Goal: Information Seeking & Learning: Learn about a topic

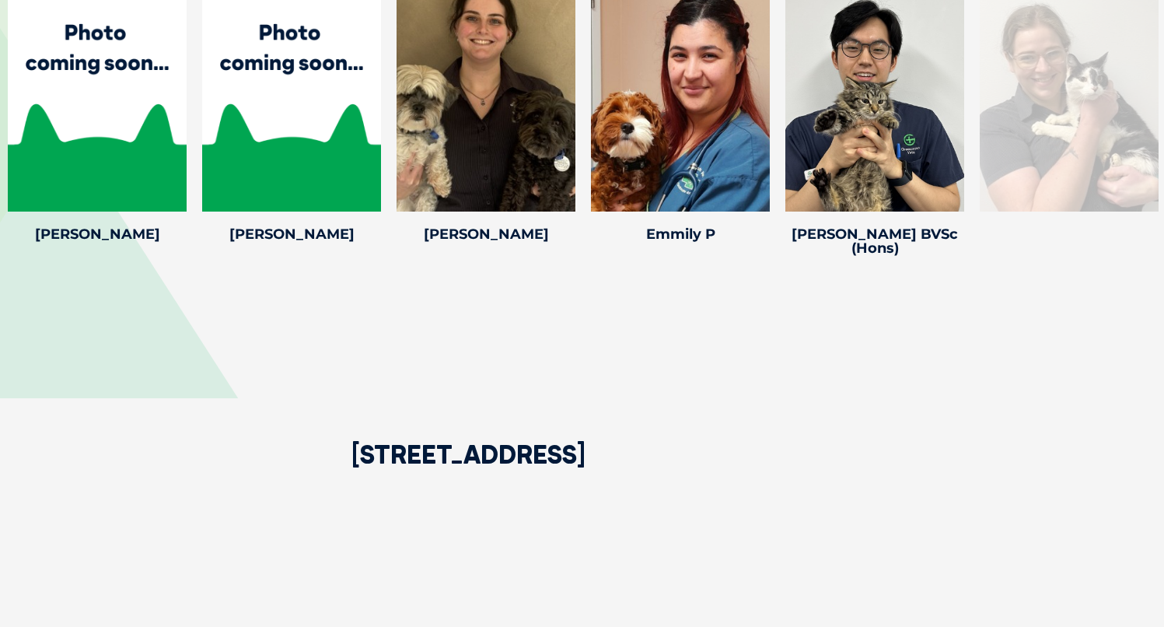
scroll to position [3181, 0]
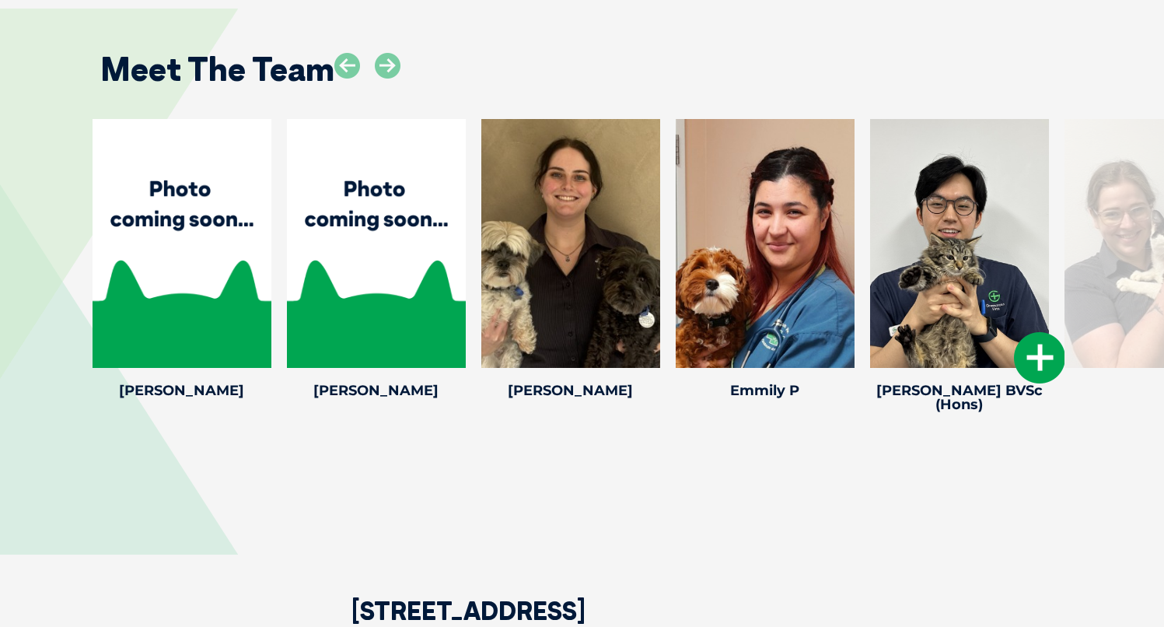
click at [1057, 332] on icon at bounding box center [1039, 357] width 51 height 51
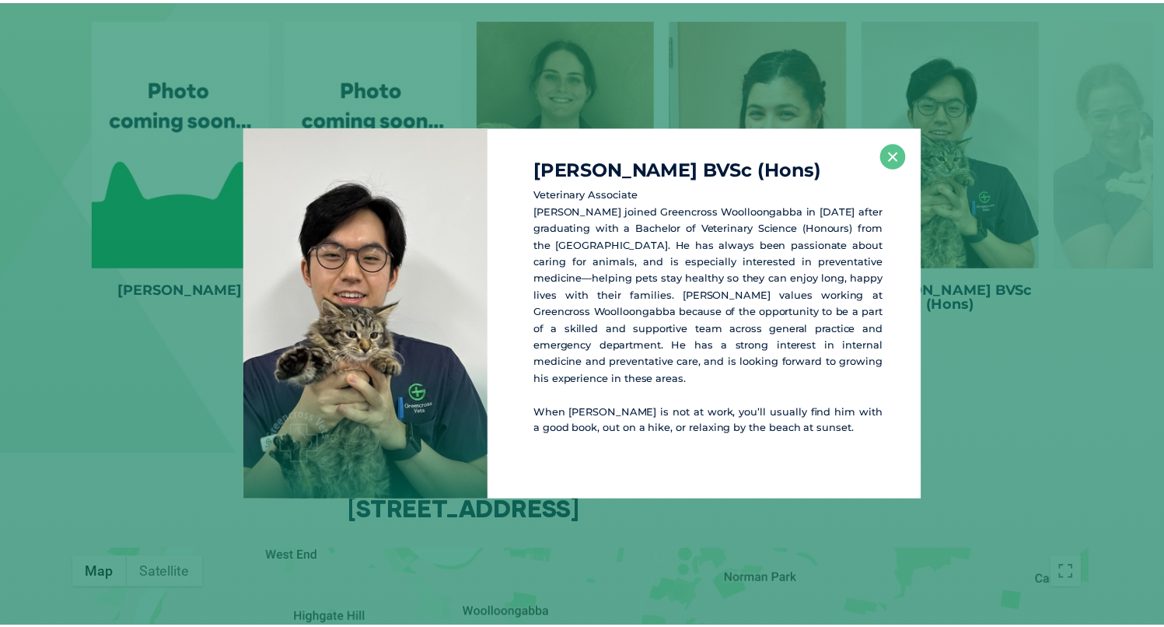
scroll to position [3285, 0]
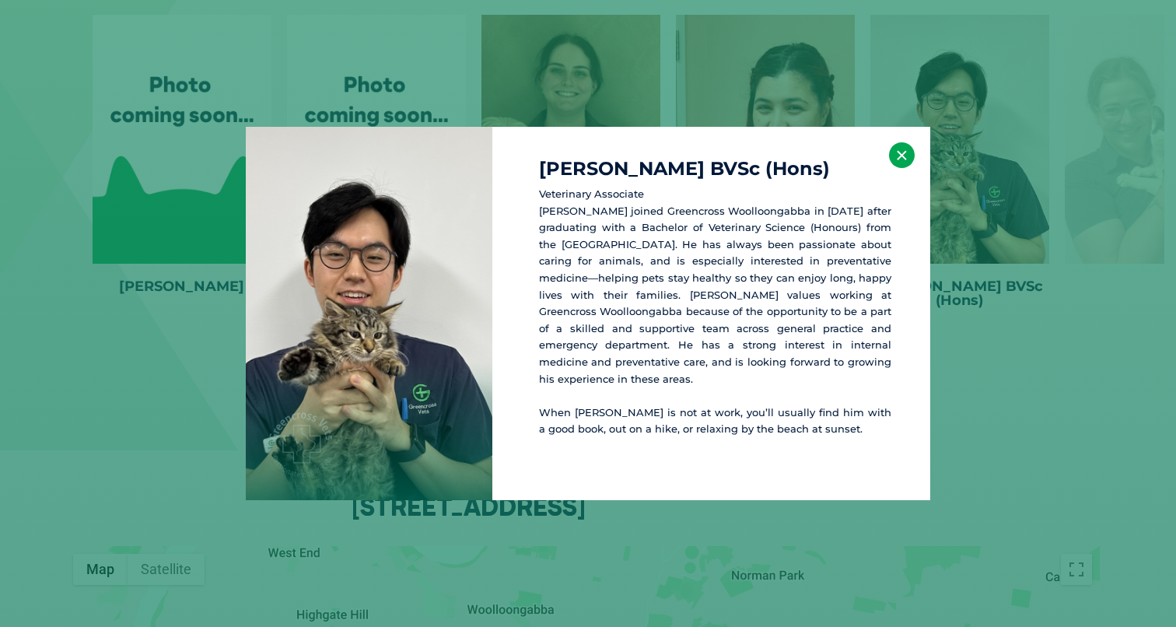
click at [901, 149] on button "×" at bounding box center [902, 155] width 26 height 26
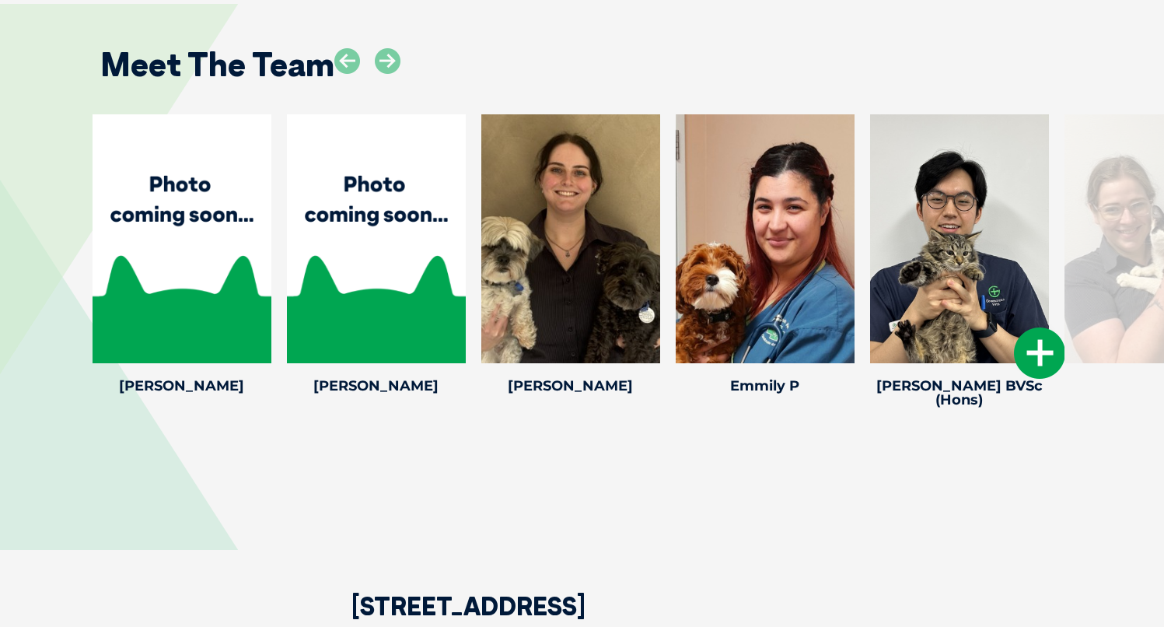
scroll to position [3084, 0]
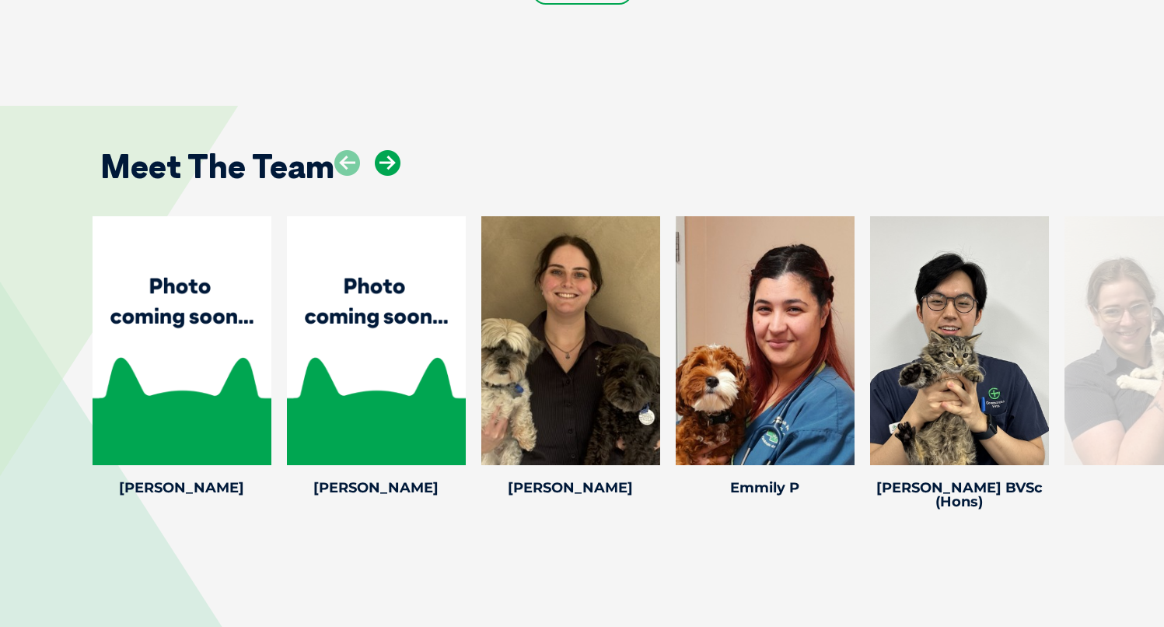
click at [391, 150] on icon at bounding box center [388, 163] width 26 height 26
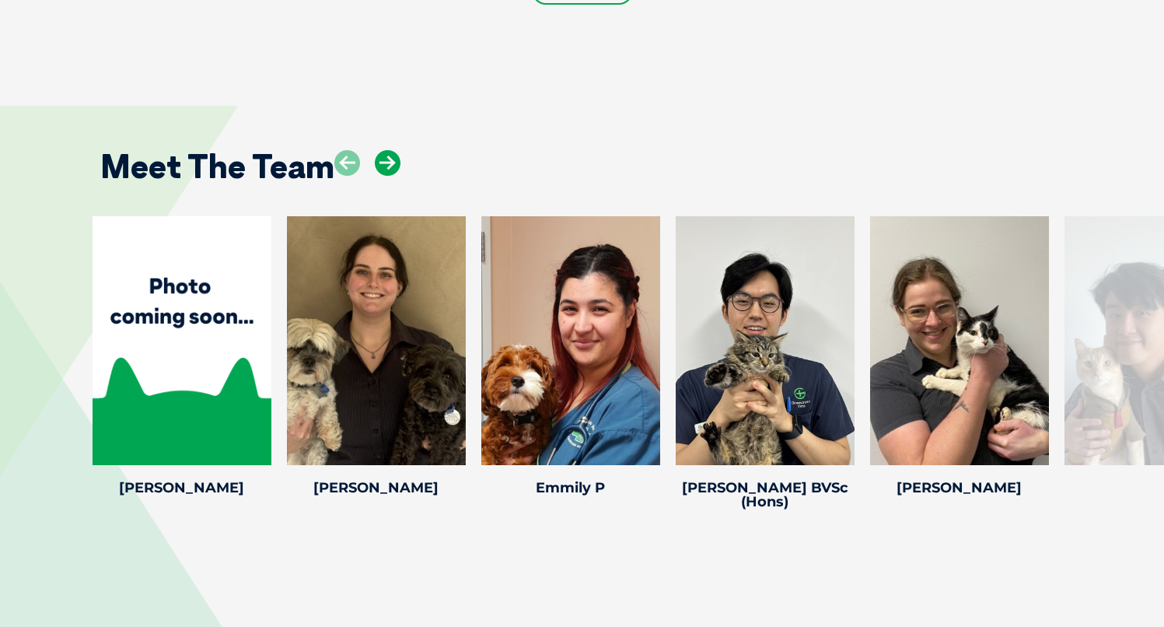
click at [391, 150] on icon at bounding box center [388, 163] width 26 height 26
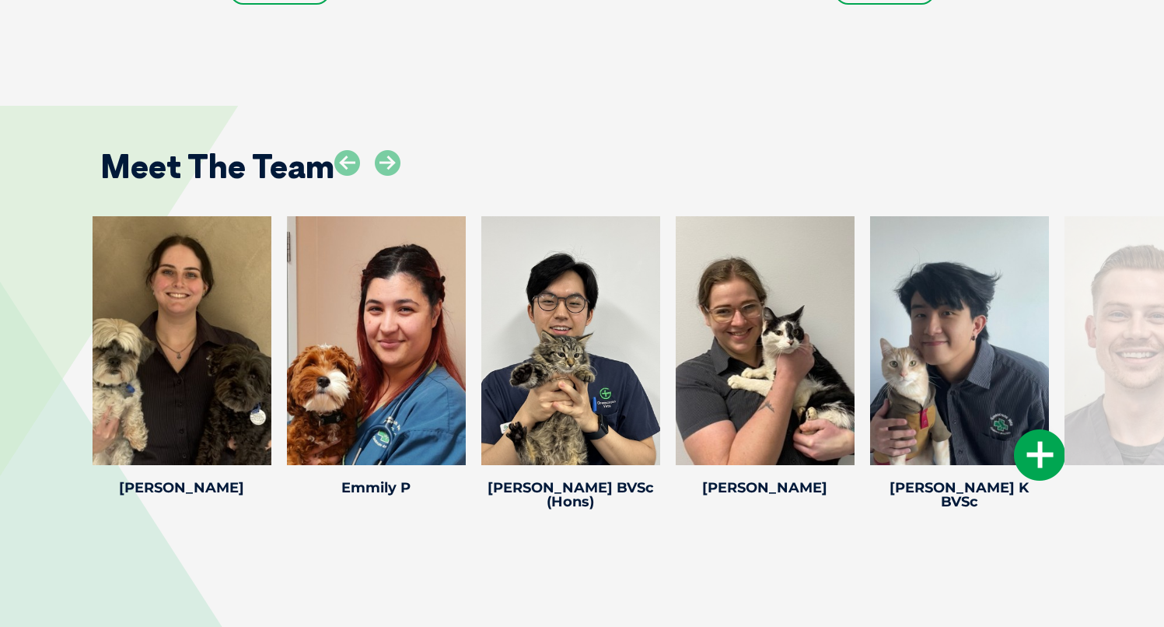
click at [1037, 429] on icon at bounding box center [1039, 454] width 51 height 51
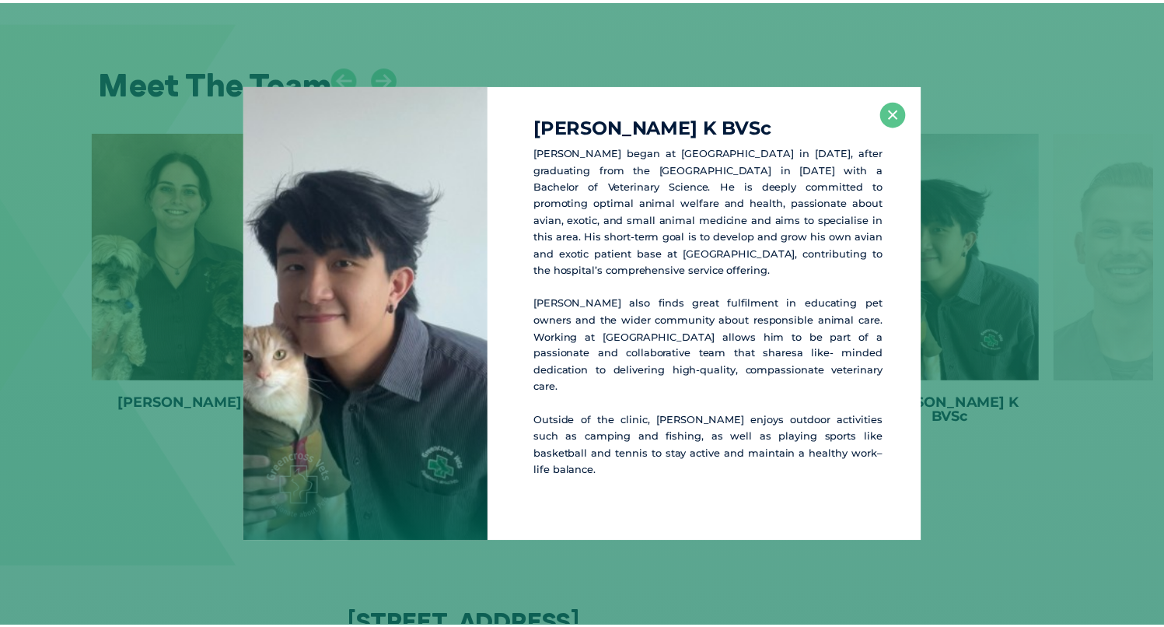
scroll to position [3168, 0]
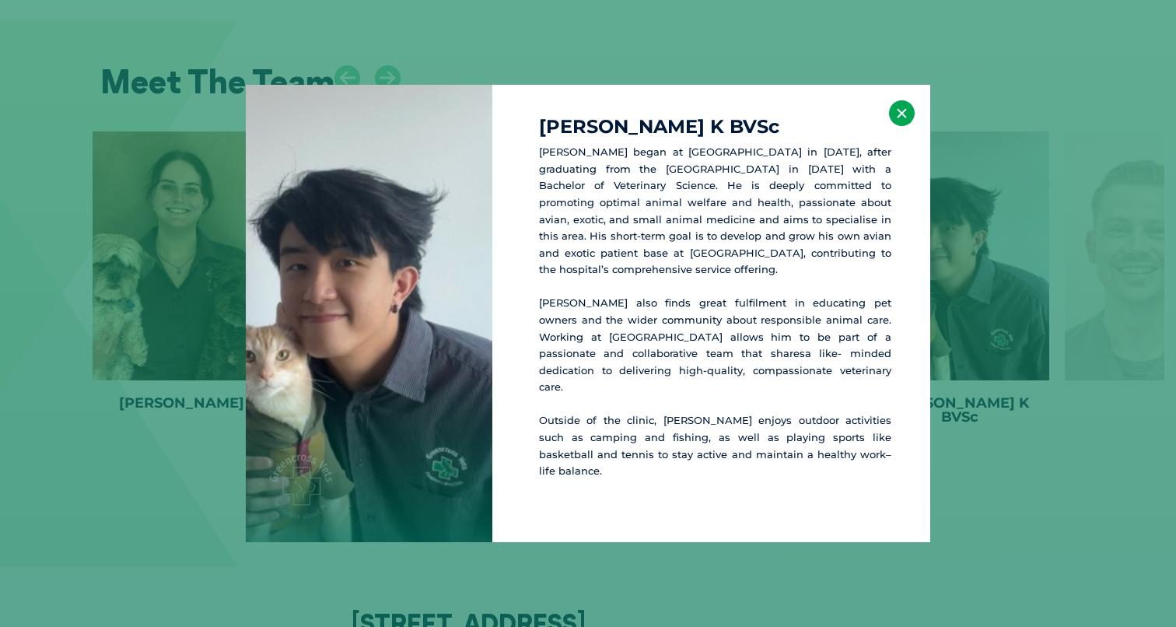
click at [903, 126] on button "×" at bounding box center [902, 113] width 26 height 26
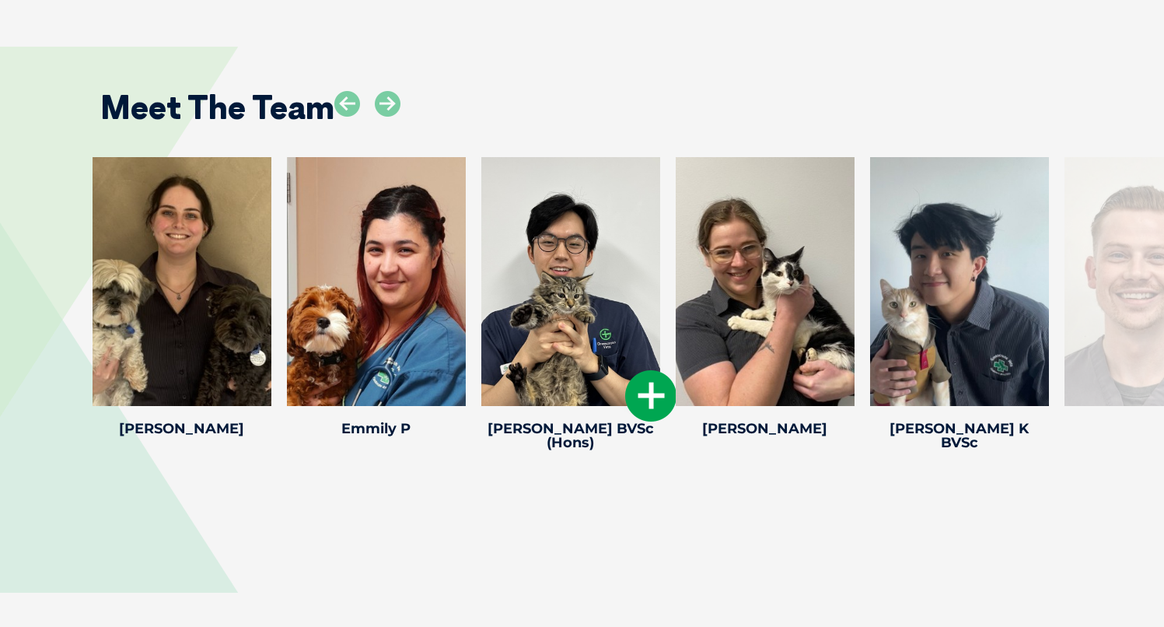
scroll to position [3111, 0]
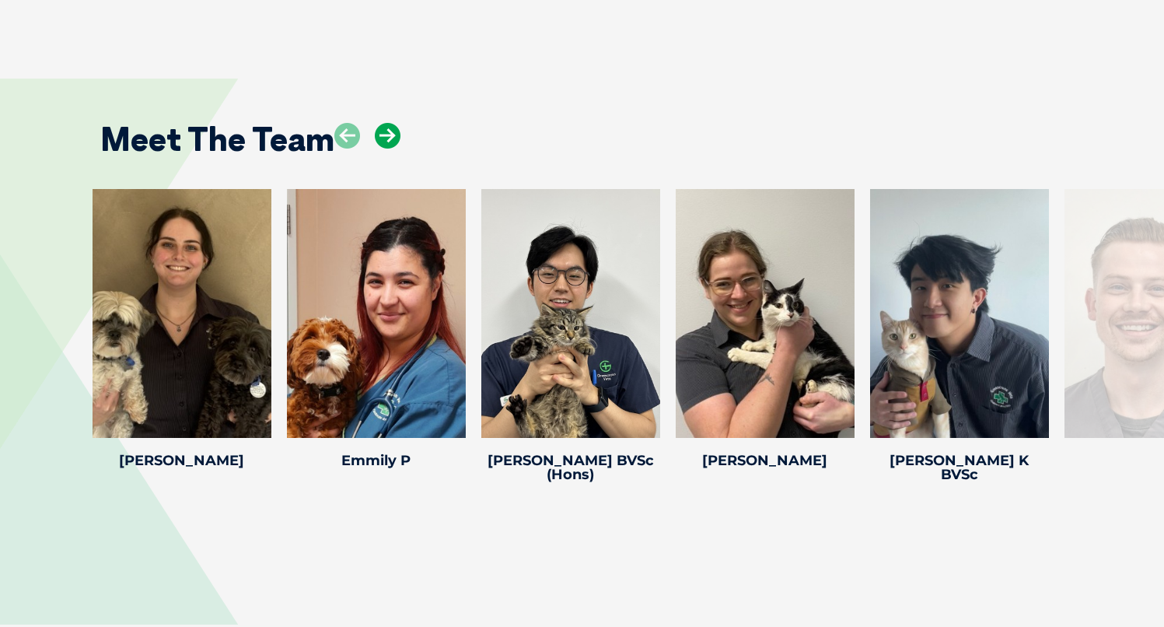
click at [390, 123] on icon at bounding box center [388, 136] width 26 height 26
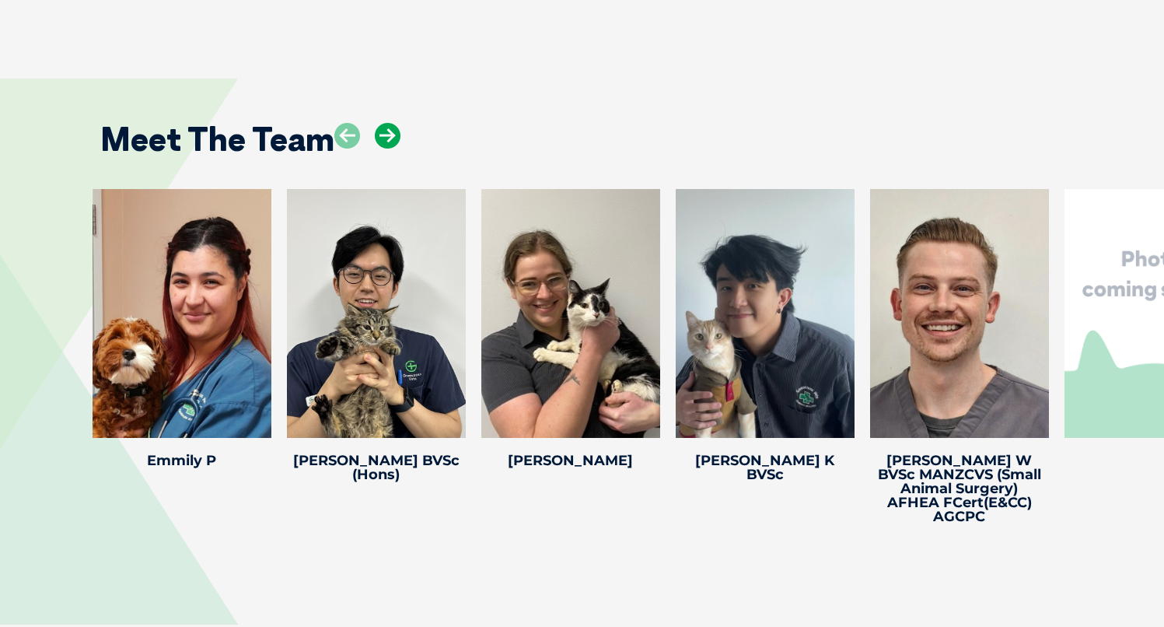
click at [390, 123] on icon at bounding box center [388, 136] width 26 height 26
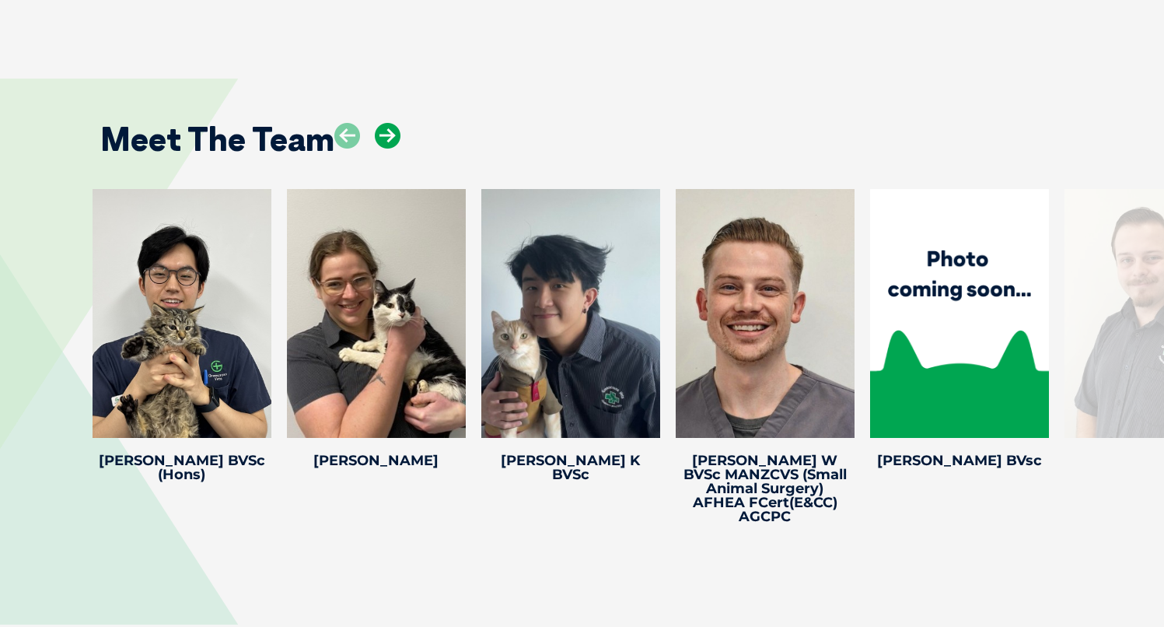
click at [390, 123] on icon at bounding box center [388, 136] width 26 height 26
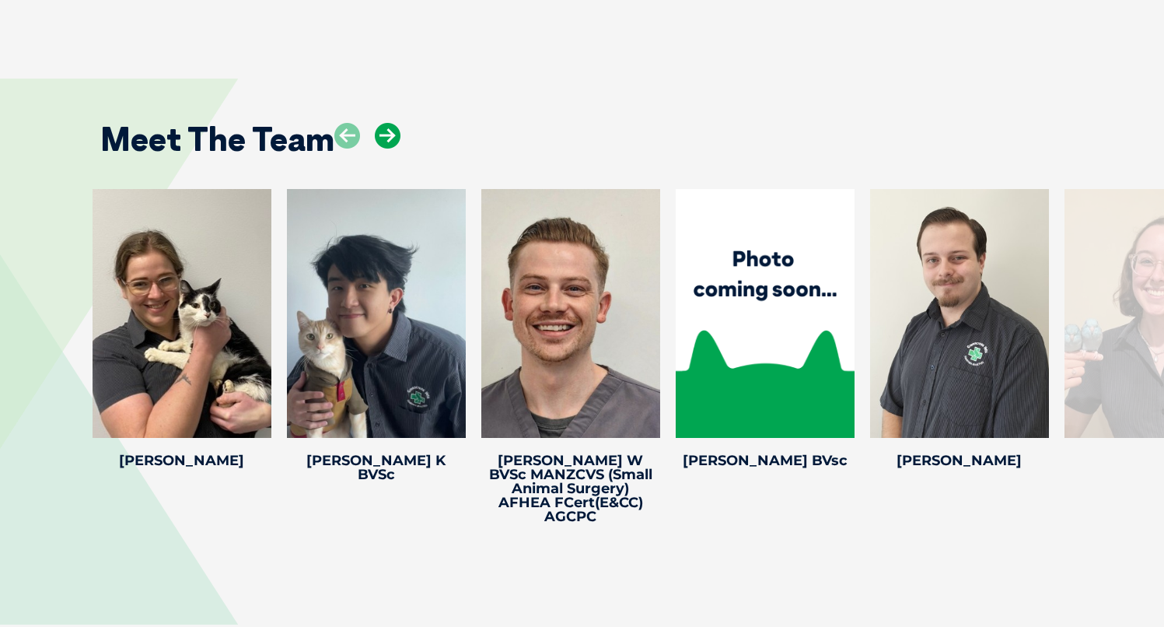
click at [393, 123] on icon at bounding box center [388, 136] width 26 height 26
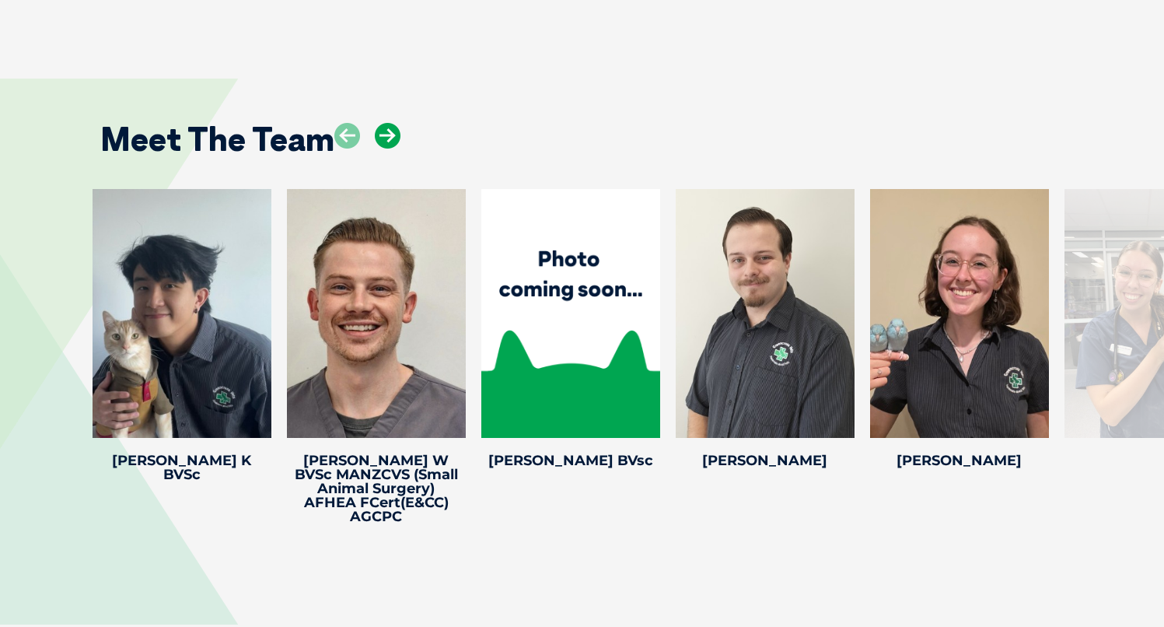
click at [393, 123] on icon at bounding box center [388, 136] width 26 height 26
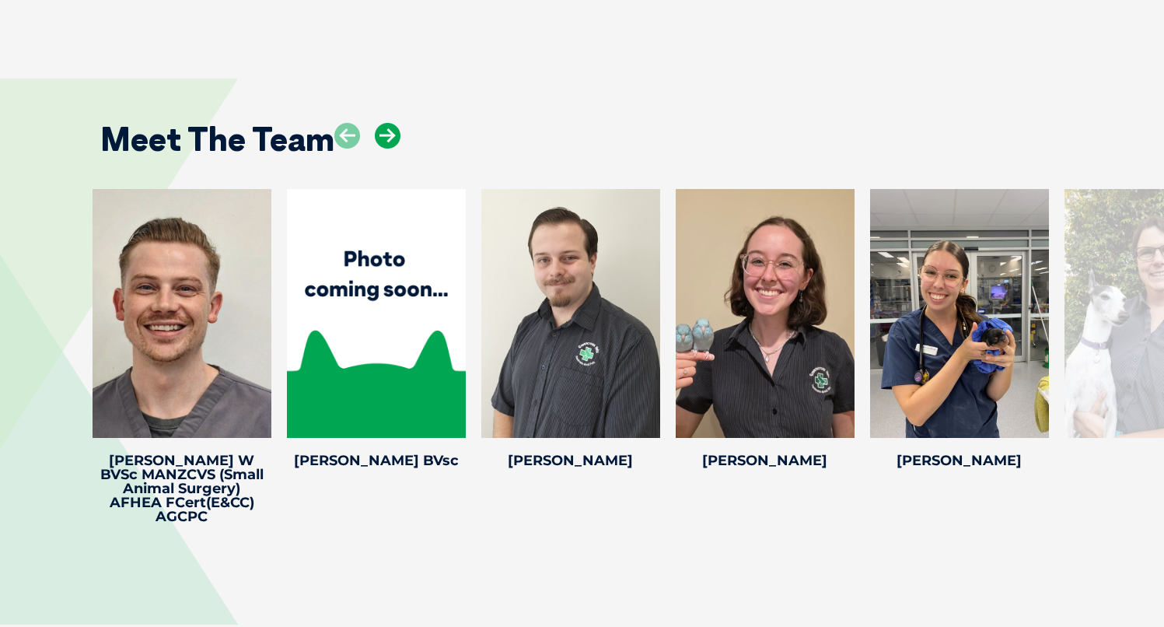
click at [393, 123] on icon at bounding box center [388, 136] width 26 height 26
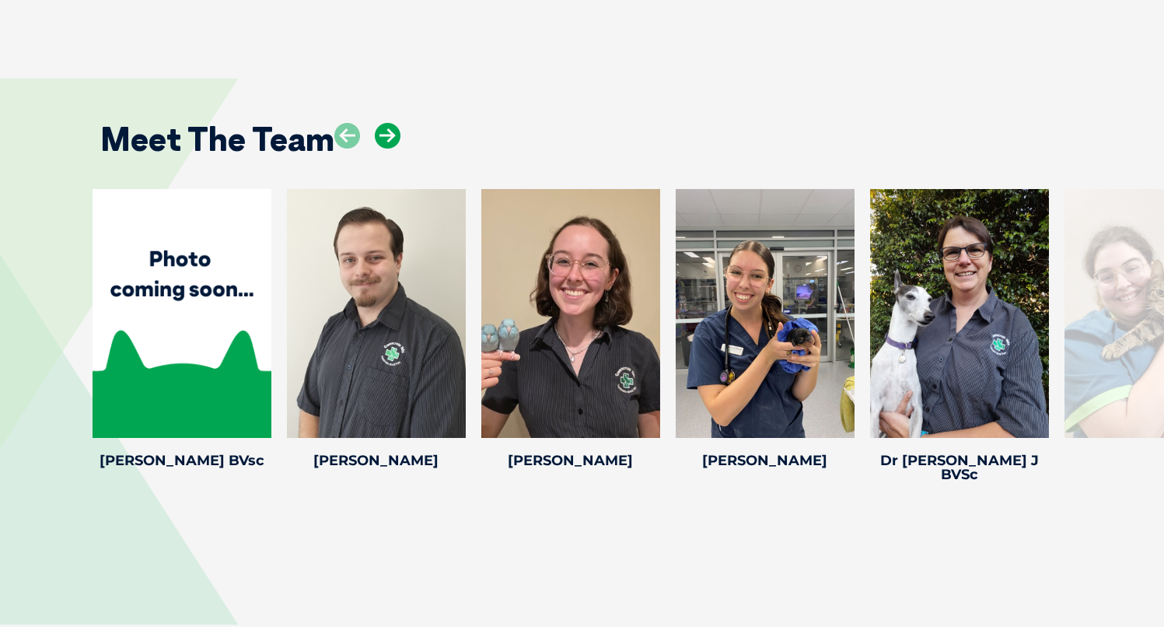
click at [393, 123] on icon at bounding box center [388, 136] width 26 height 26
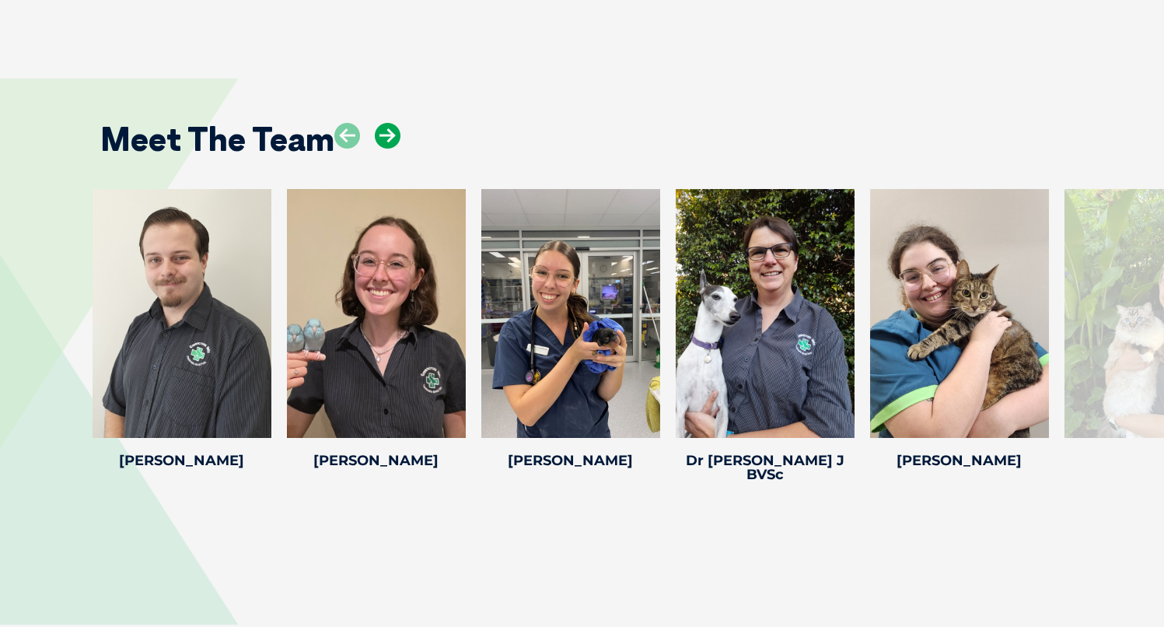
click at [393, 123] on icon at bounding box center [388, 136] width 26 height 26
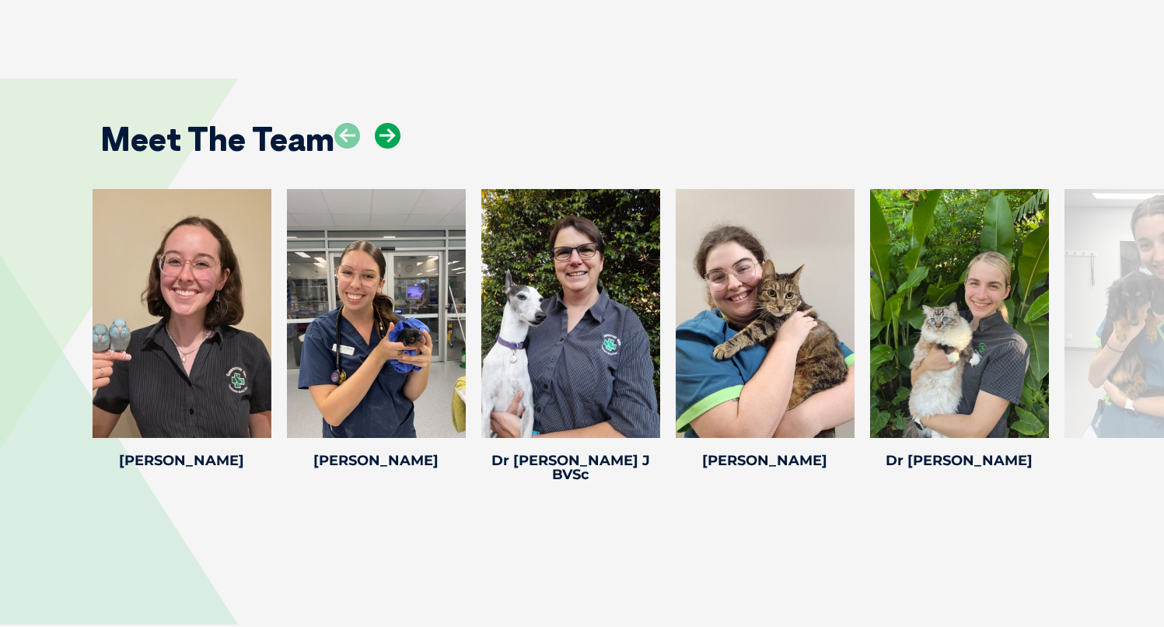
click at [392, 123] on icon at bounding box center [388, 136] width 26 height 26
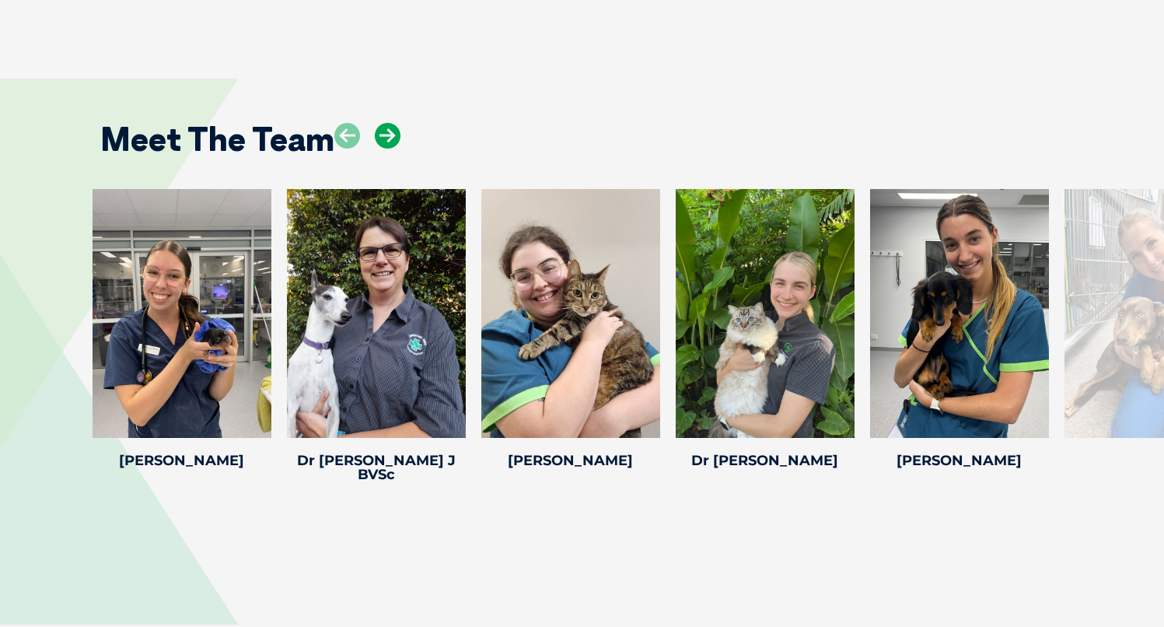
click at [390, 123] on icon at bounding box center [388, 136] width 26 height 26
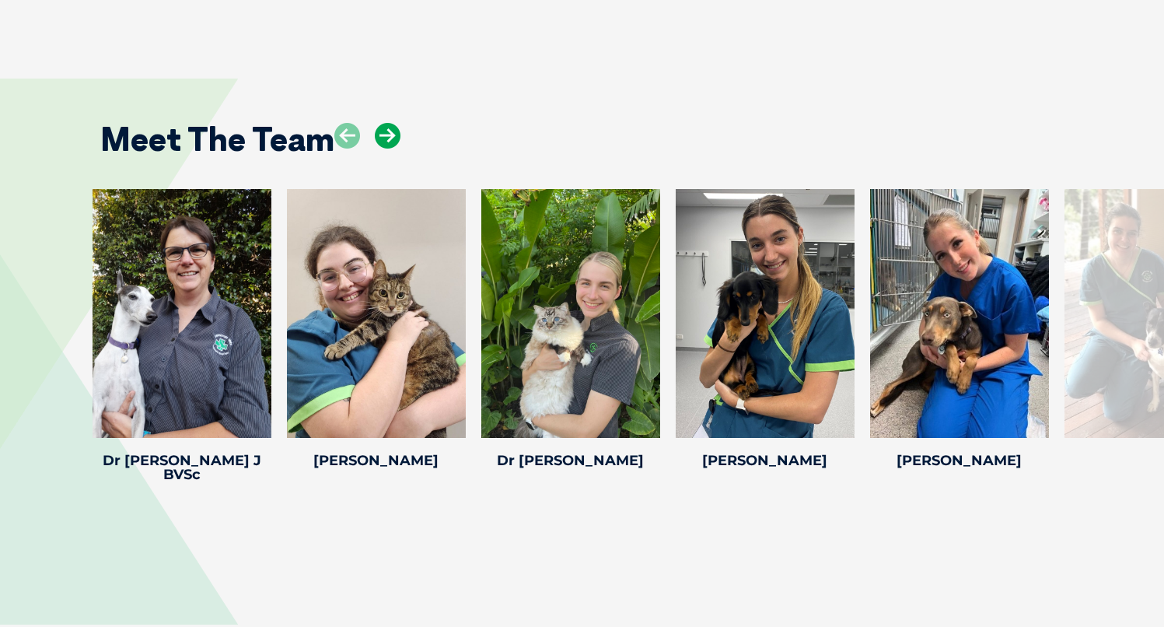
click at [390, 123] on icon at bounding box center [388, 136] width 26 height 26
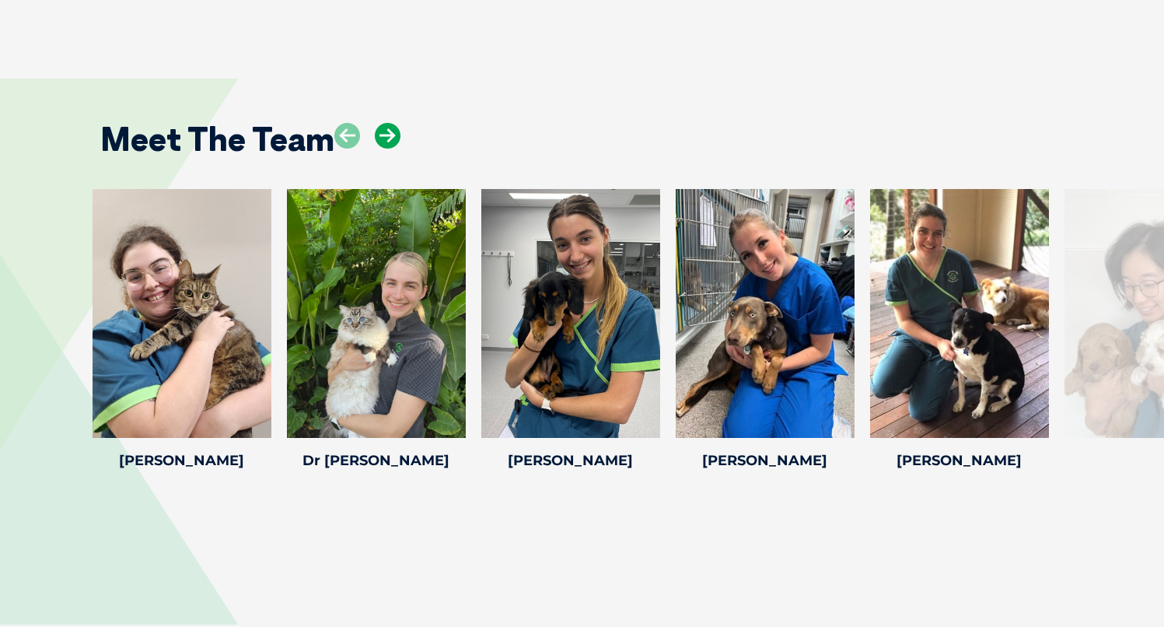
click at [390, 123] on icon at bounding box center [388, 136] width 26 height 26
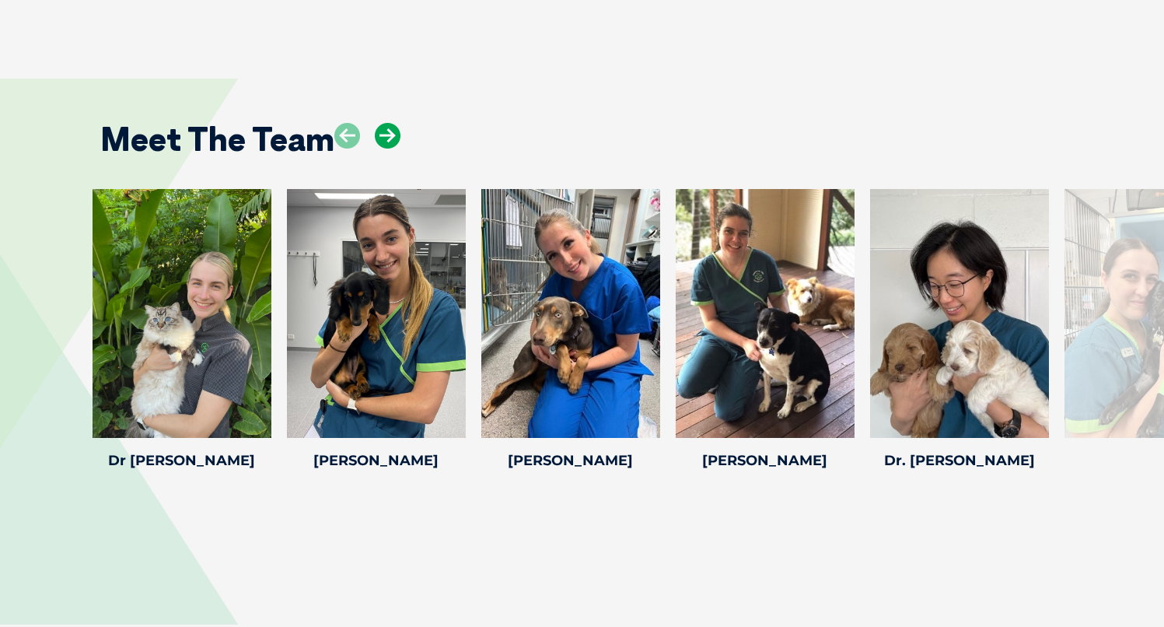
click at [390, 123] on icon at bounding box center [388, 136] width 26 height 26
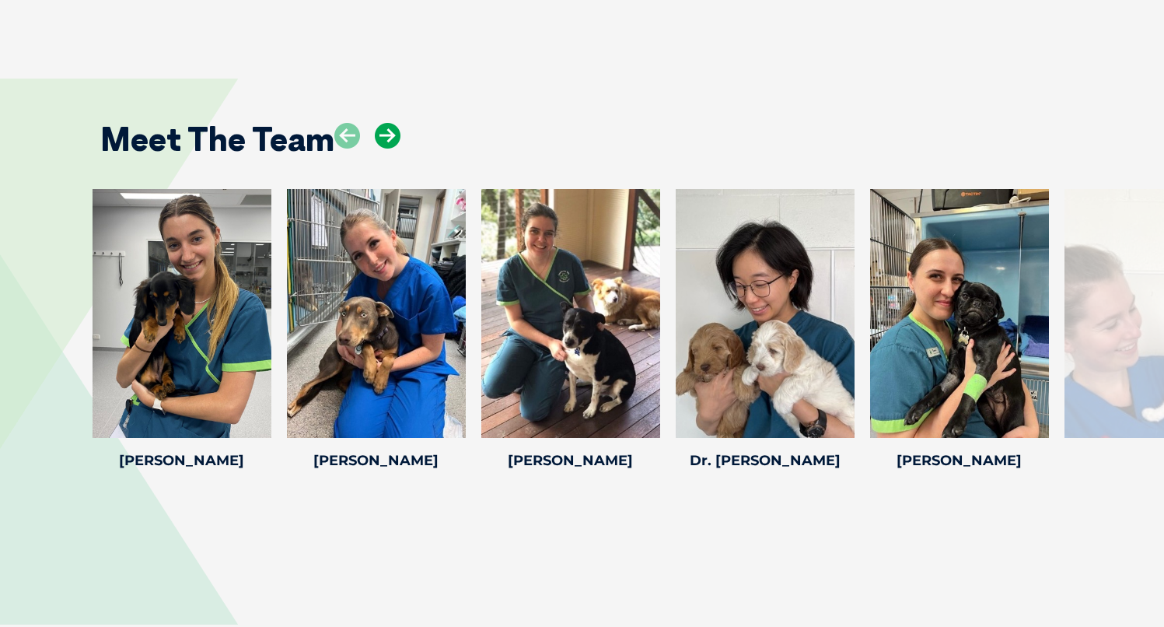
click at [390, 123] on icon at bounding box center [388, 136] width 26 height 26
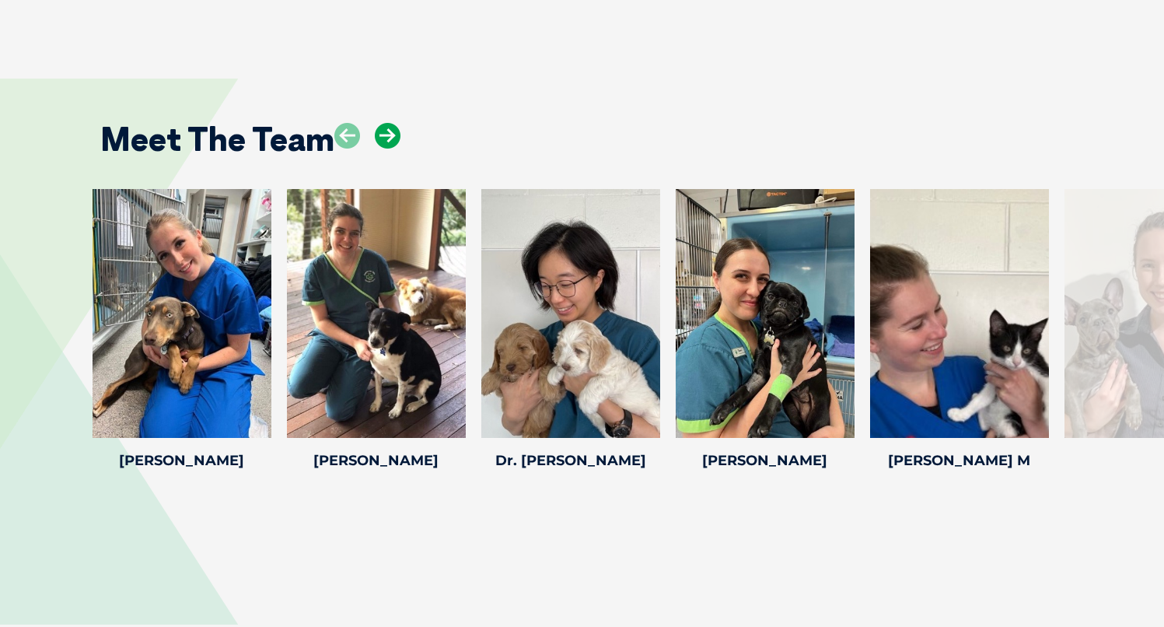
click at [390, 123] on icon at bounding box center [388, 136] width 26 height 26
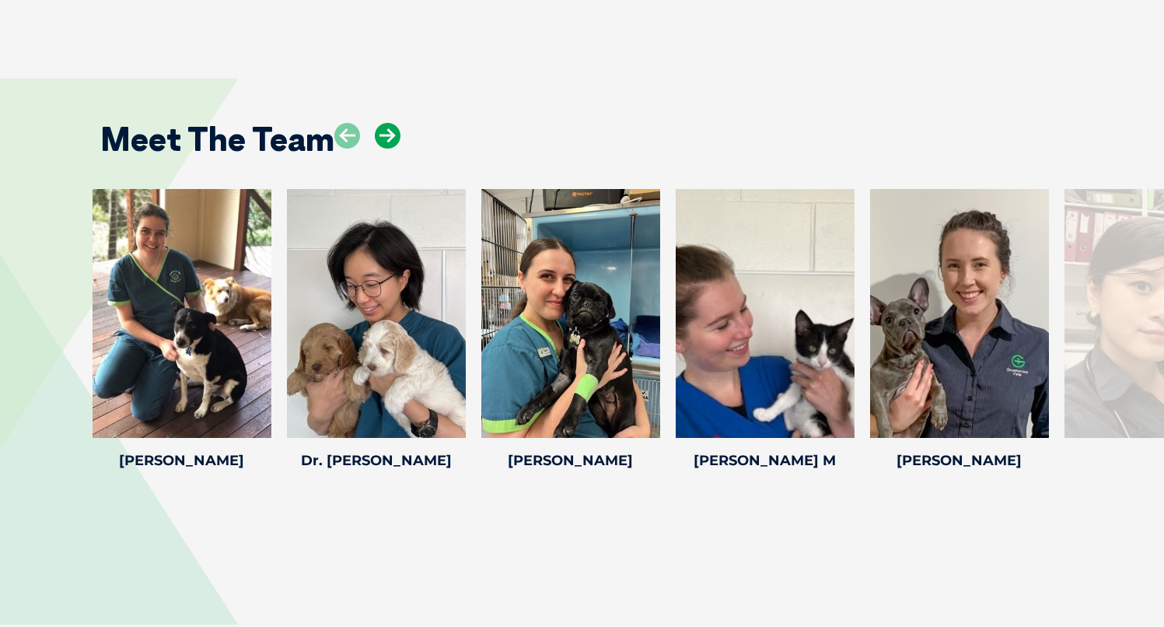
click at [390, 123] on icon at bounding box center [388, 136] width 26 height 26
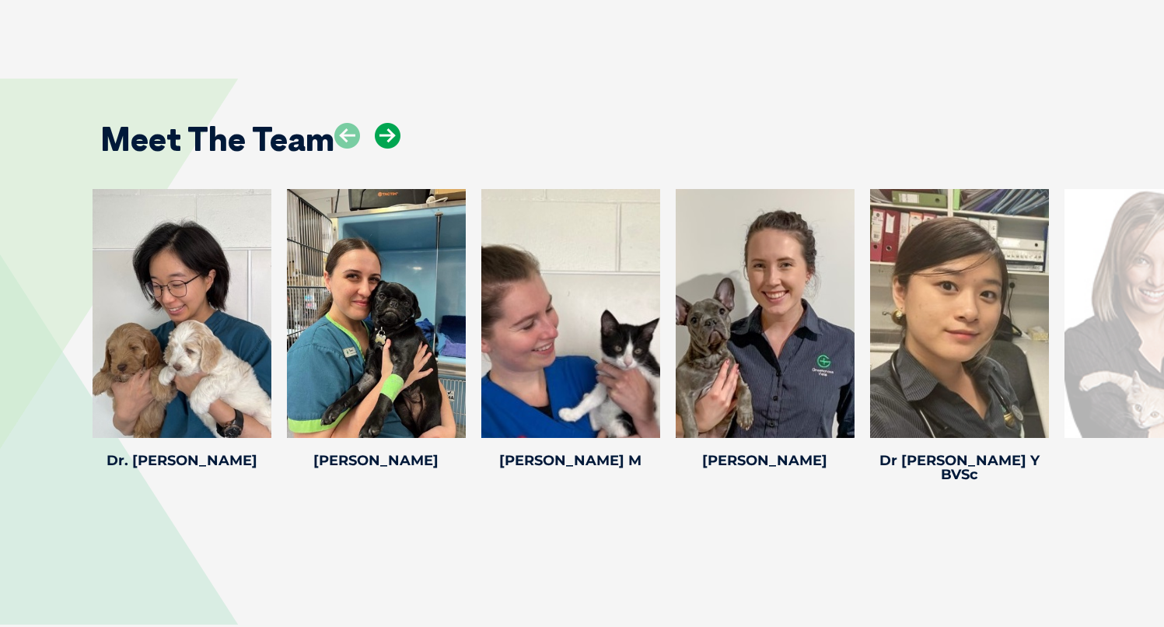
click at [390, 123] on icon at bounding box center [388, 136] width 26 height 26
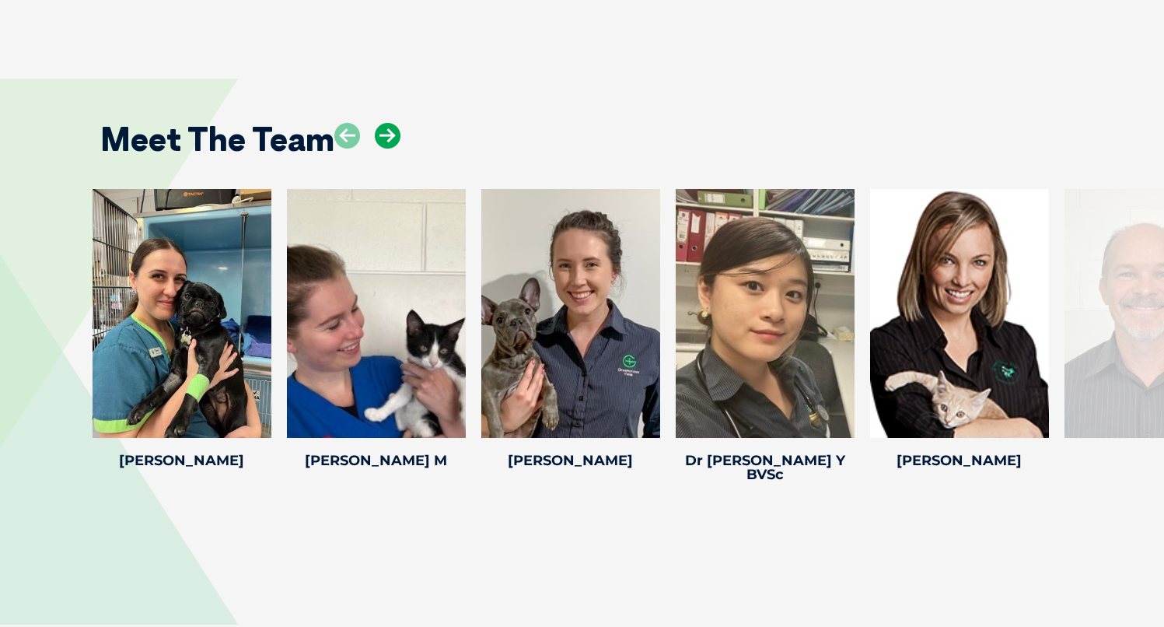
click at [390, 123] on icon at bounding box center [388, 136] width 26 height 26
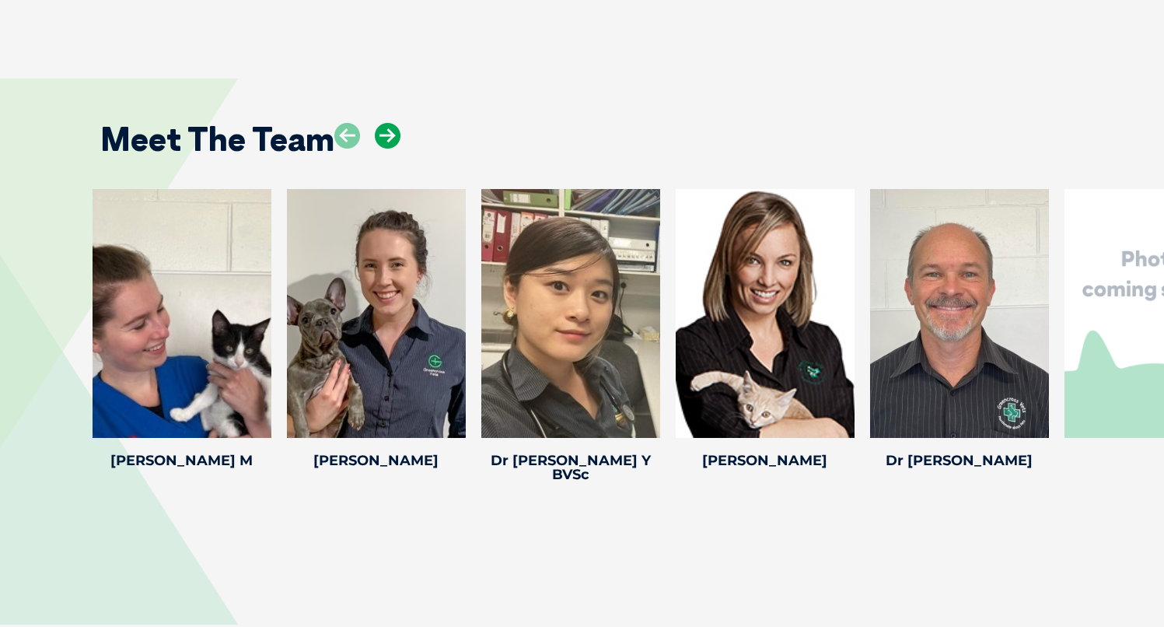
click at [390, 123] on icon at bounding box center [388, 136] width 26 height 26
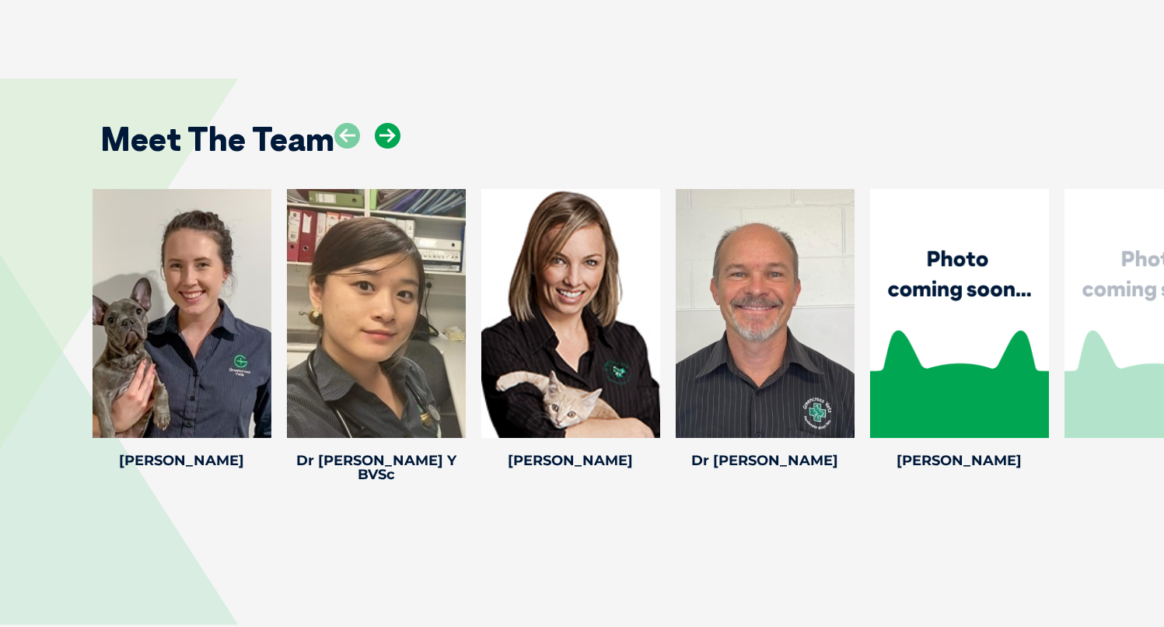
click at [390, 123] on icon at bounding box center [388, 136] width 26 height 26
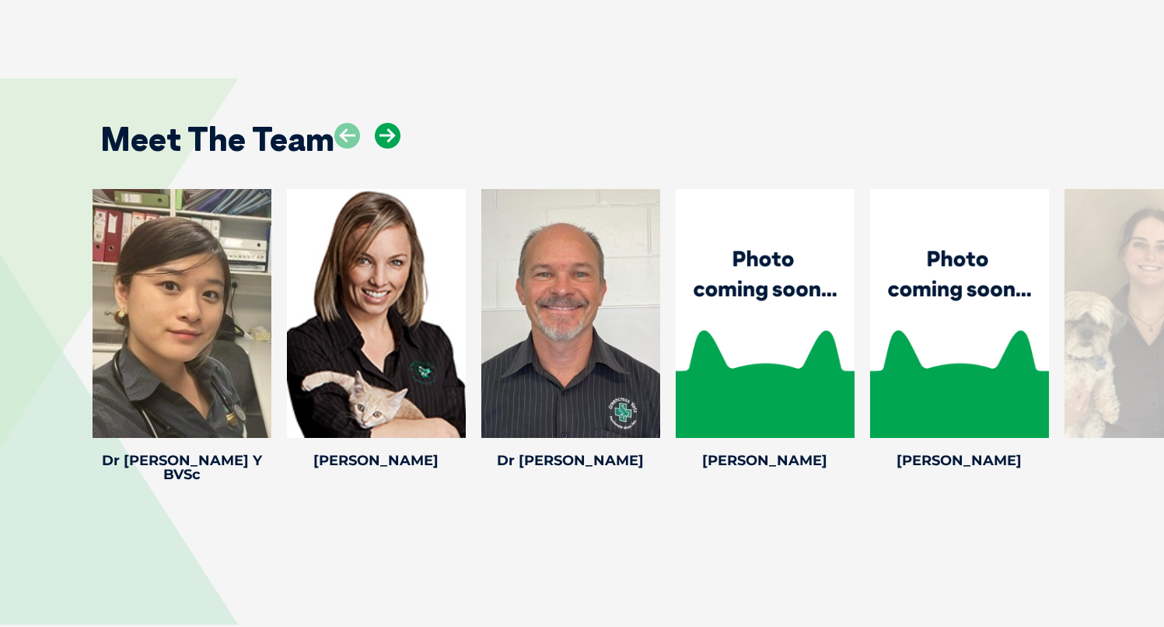
click at [390, 123] on icon at bounding box center [388, 136] width 26 height 26
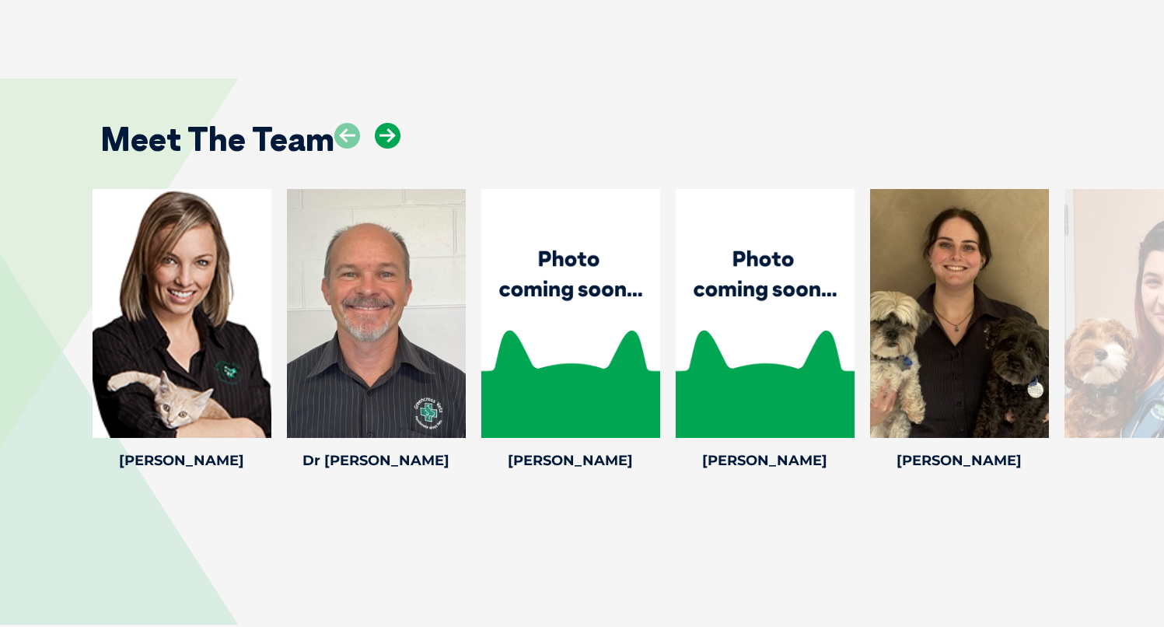
click at [389, 123] on icon at bounding box center [388, 136] width 26 height 26
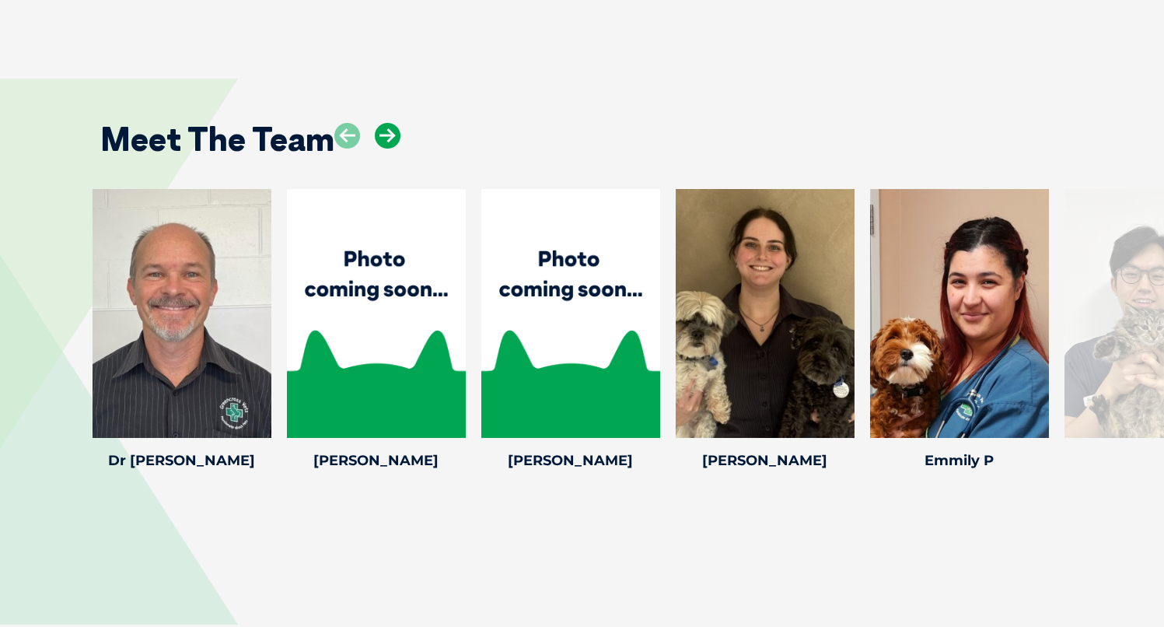
click at [389, 123] on icon at bounding box center [388, 136] width 26 height 26
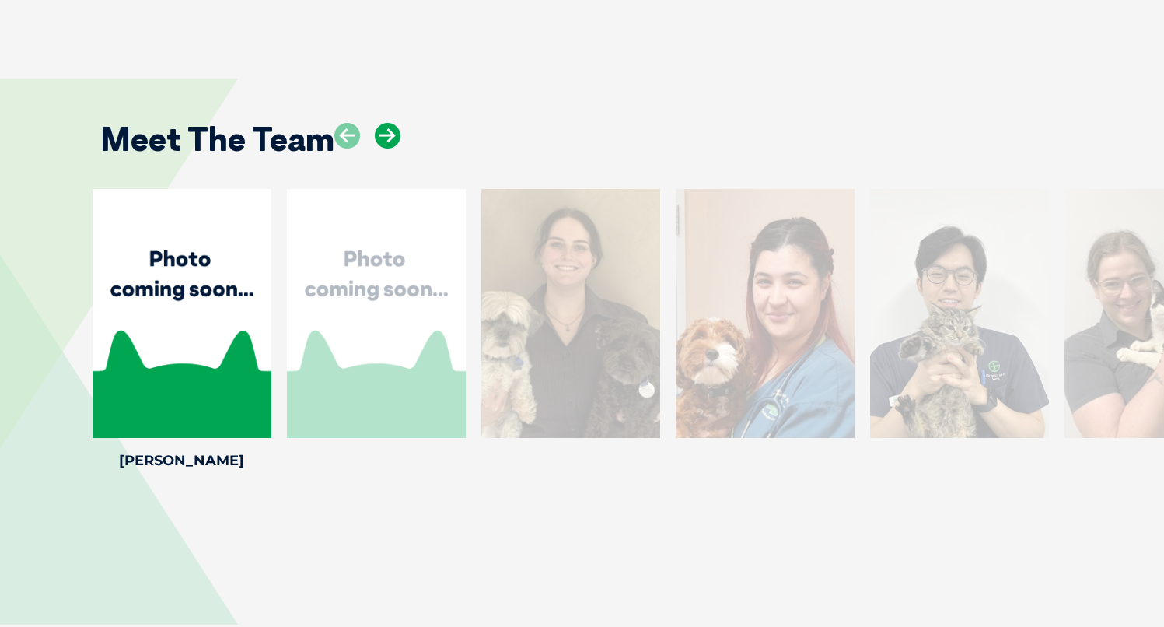
click at [389, 123] on icon at bounding box center [388, 136] width 26 height 26
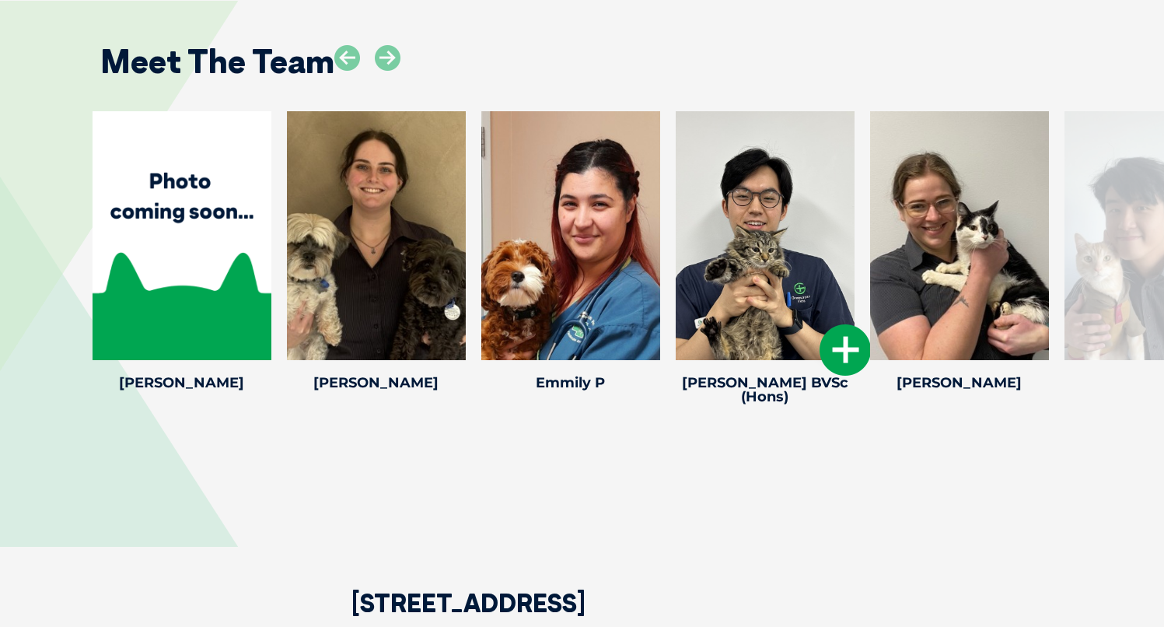
scroll to position [3043, 0]
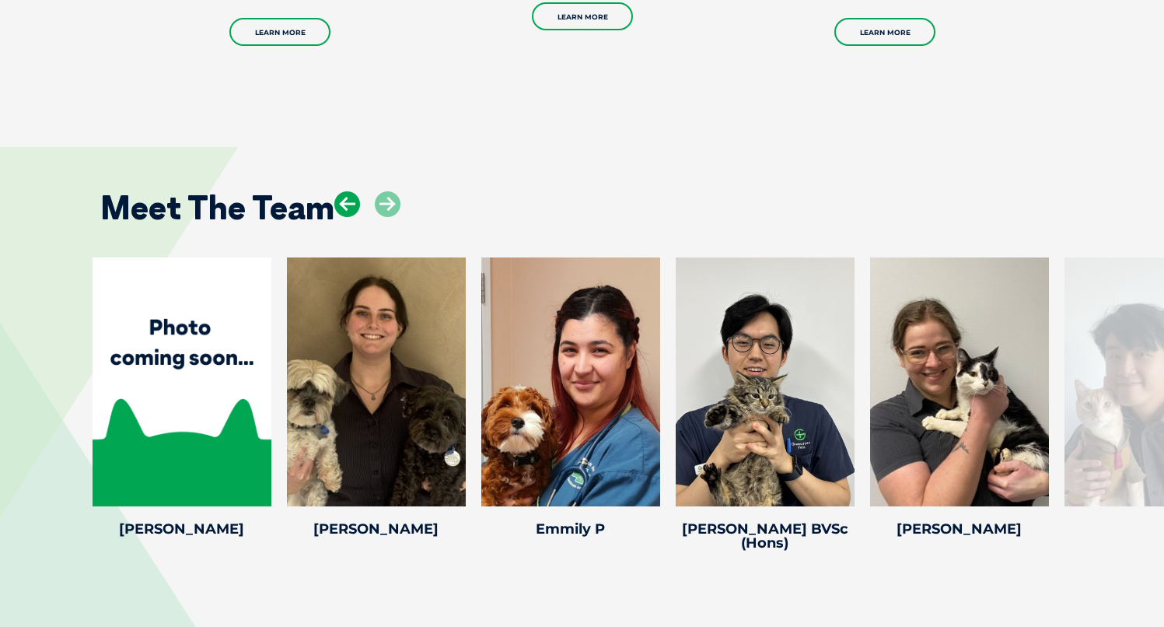
click at [347, 191] on icon at bounding box center [347, 204] width 26 height 26
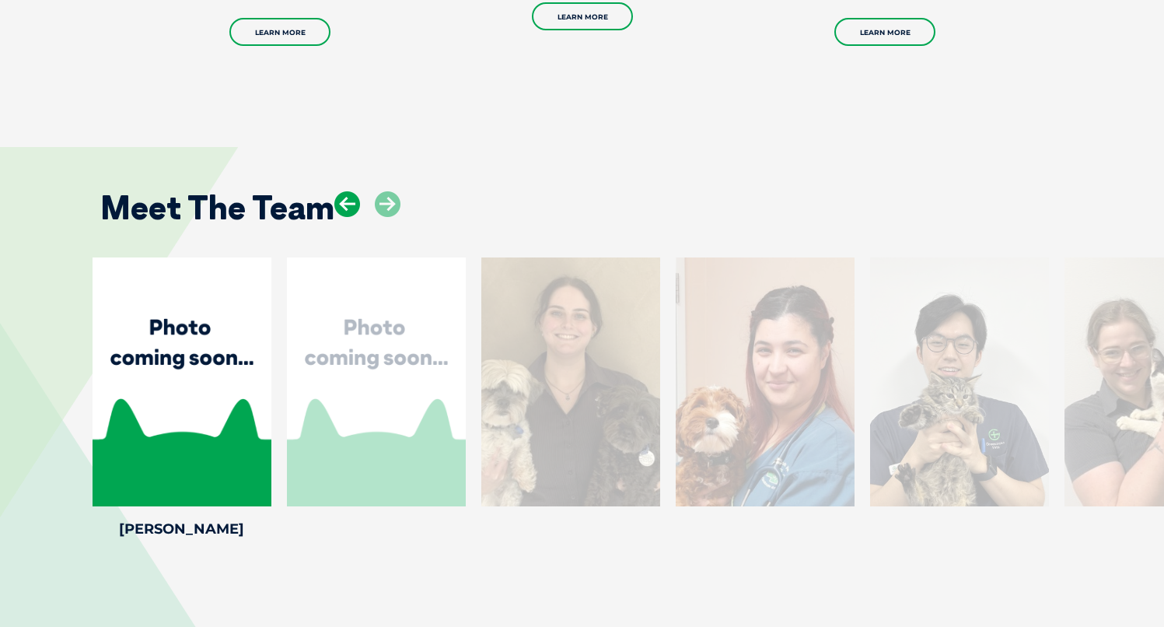
click at [348, 191] on icon at bounding box center [347, 204] width 26 height 26
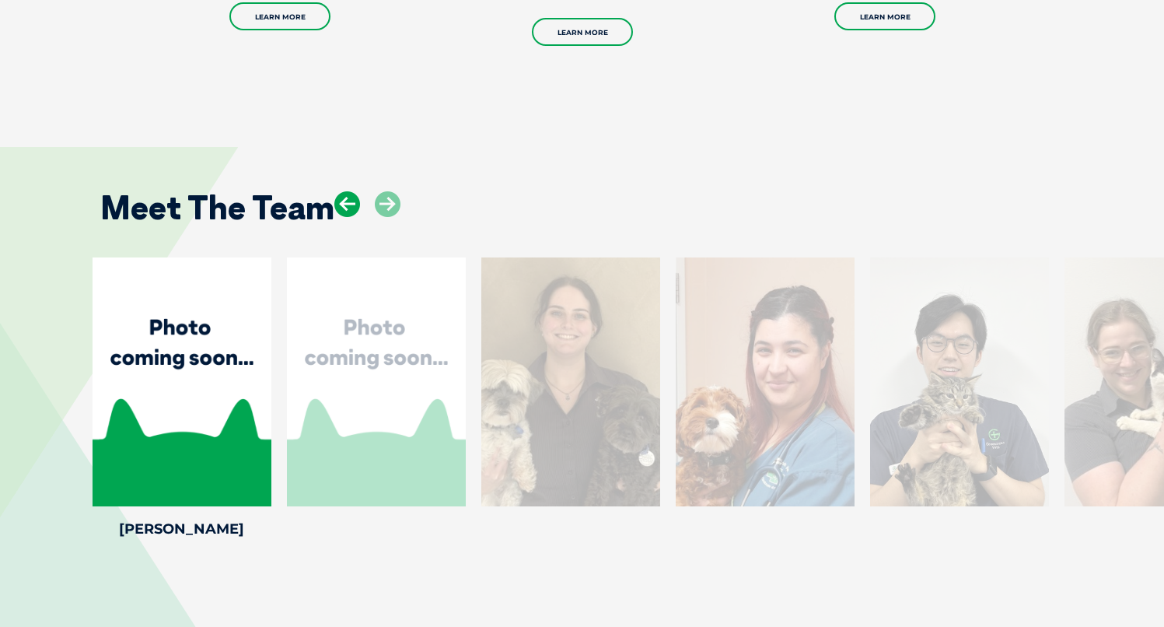
click at [349, 191] on icon at bounding box center [347, 204] width 26 height 26
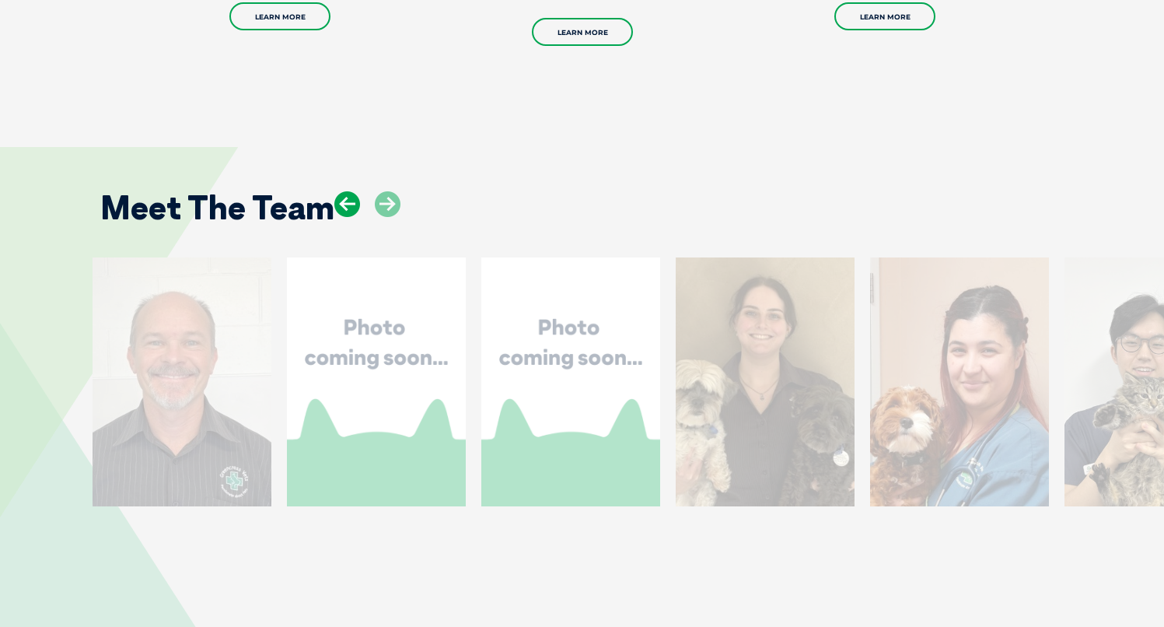
click at [349, 191] on icon at bounding box center [347, 204] width 26 height 26
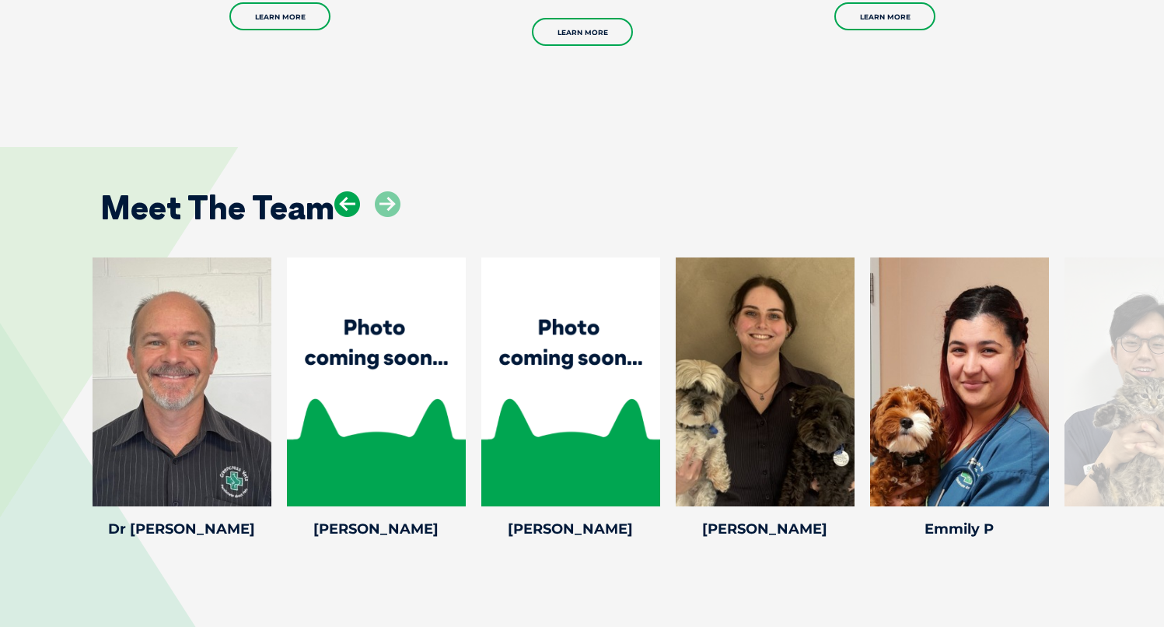
click at [349, 191] on icon at bounding box center [347, 204] width 26 height 26
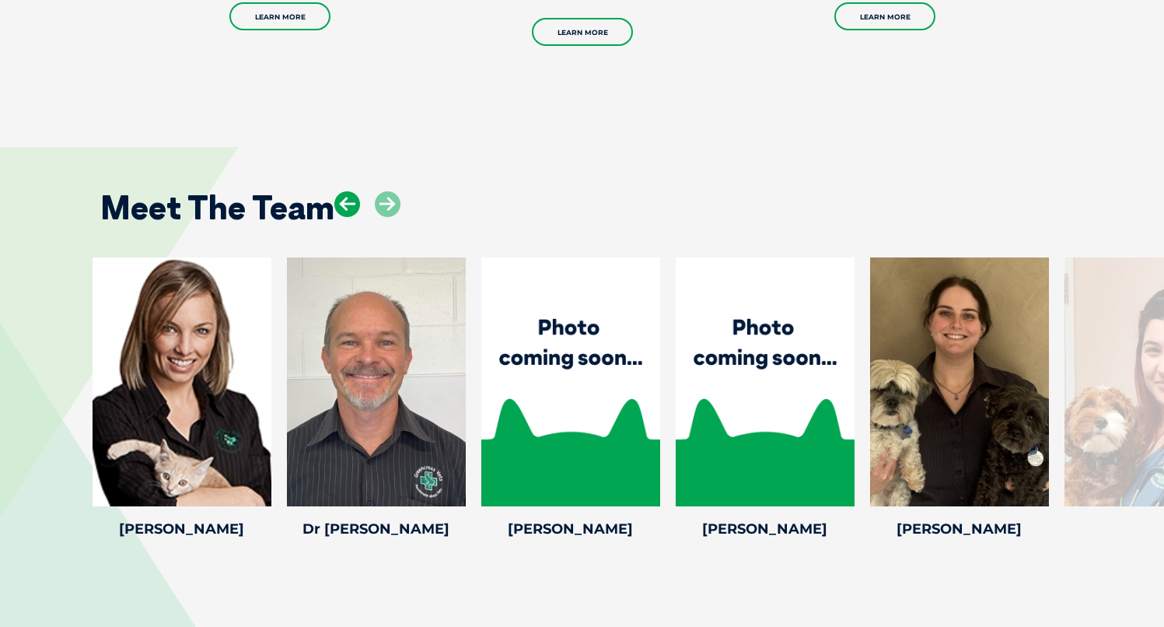
click at [349, 191] on icon at bounding box center [347, 204] width 26 height 26
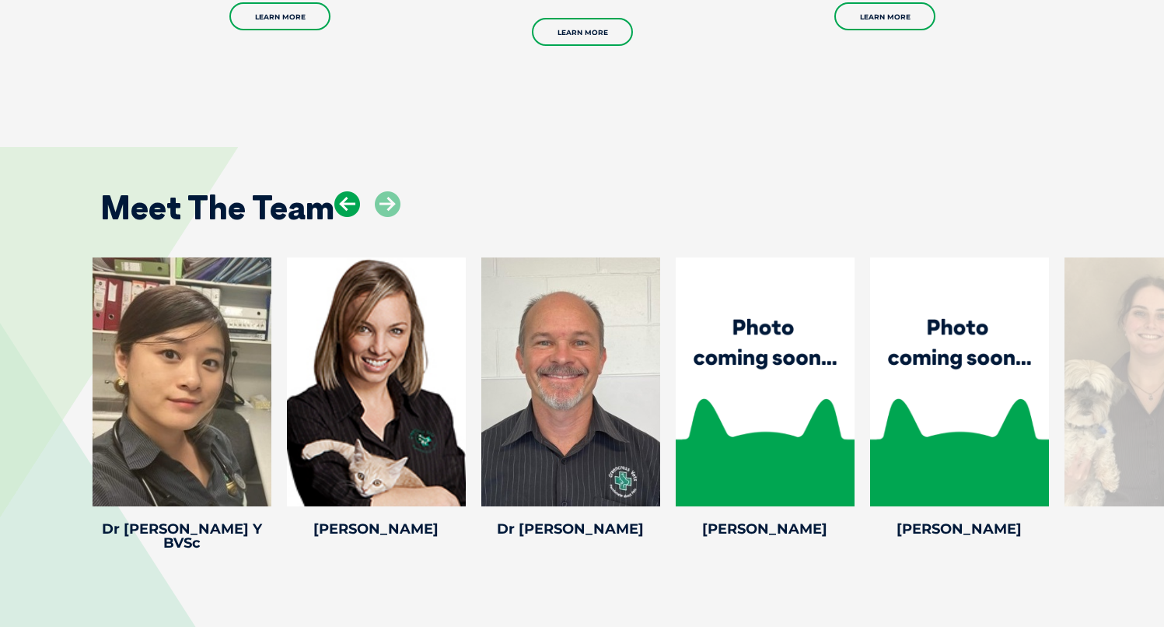
click at [349, 191] on icon at bounding box center [347, 204] width 26 height 26
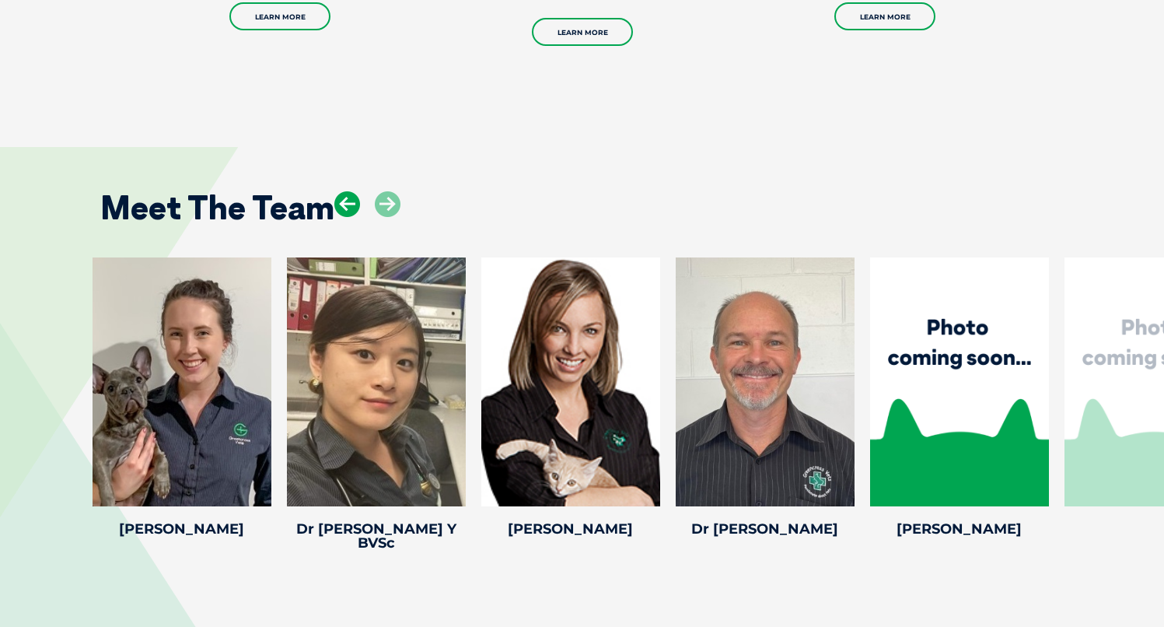
click at [349, 191] on icon at bounding box center [347, 204] width 26 height 26
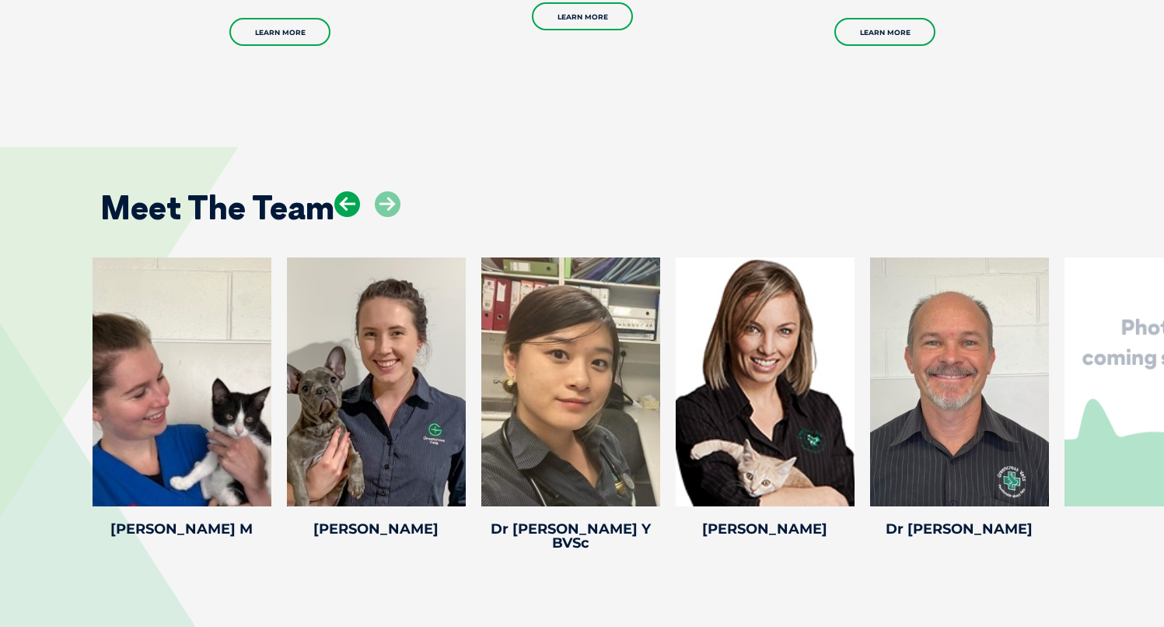
click at [349, 191] on icon at bounding box center [347, 204] width 26 height 26
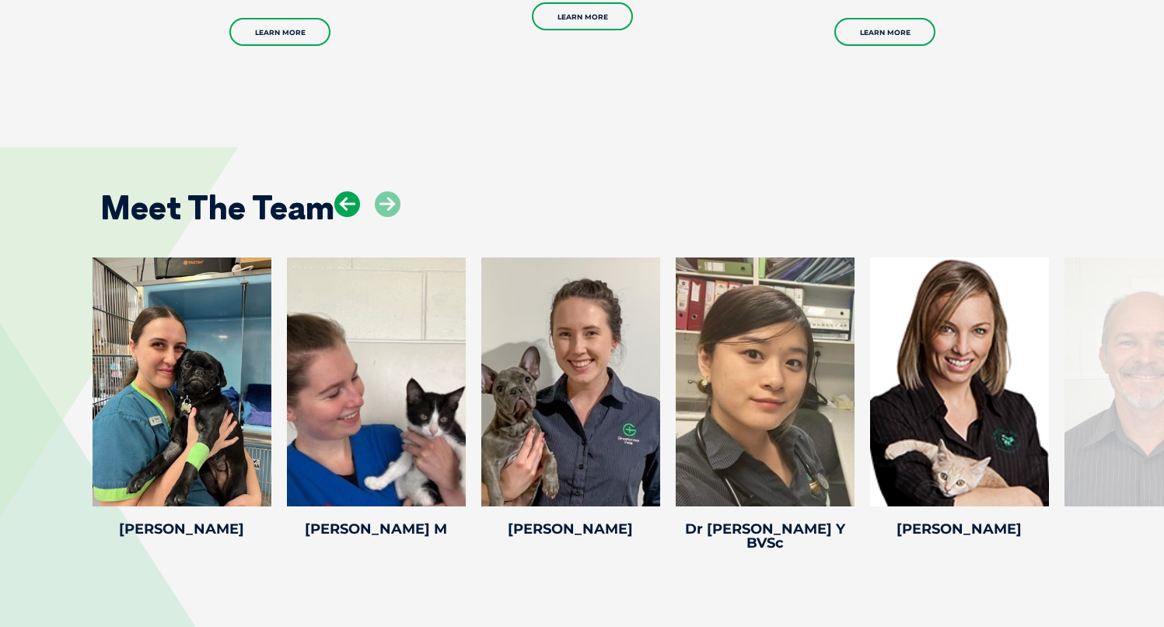
click at [349, 191] on icon at bounding box center [347, 204] width 26 height 26
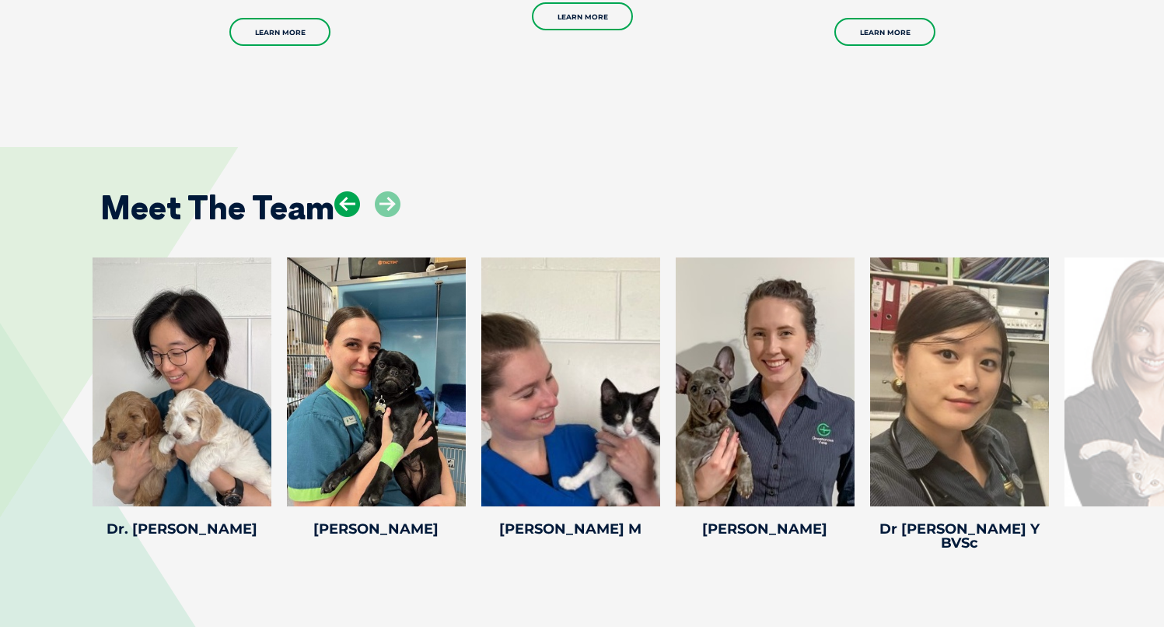
click at [349, 191] on icon at bounding box center [347, 204] width 26 height 26
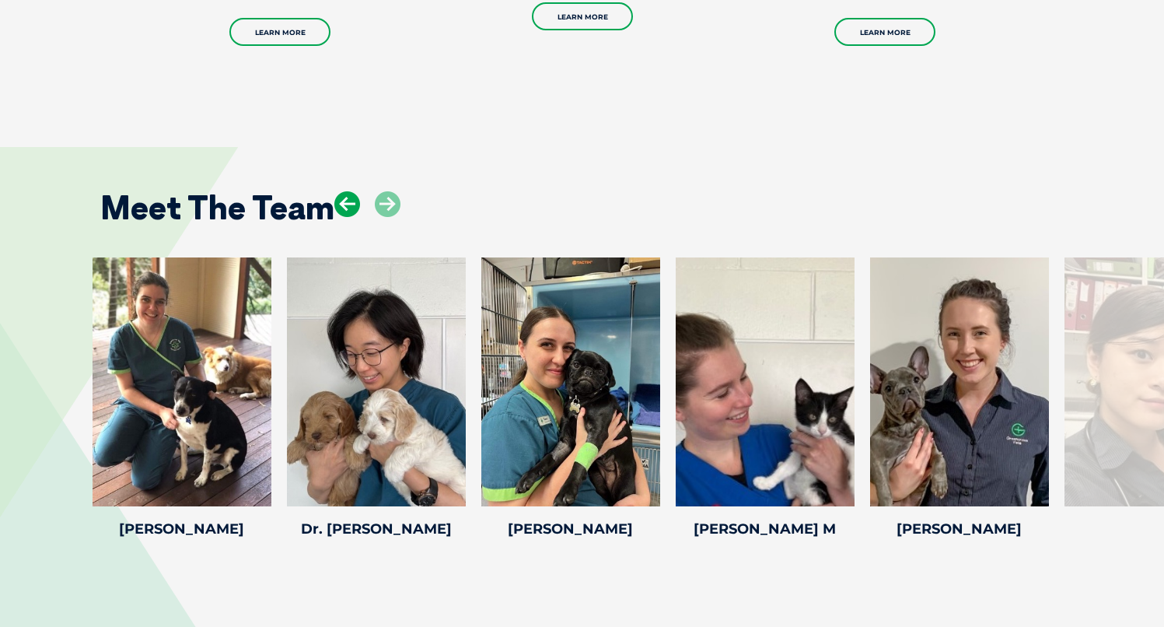
click at [349, 191] on icon at bounding box center [347, 204] width 26 height 26
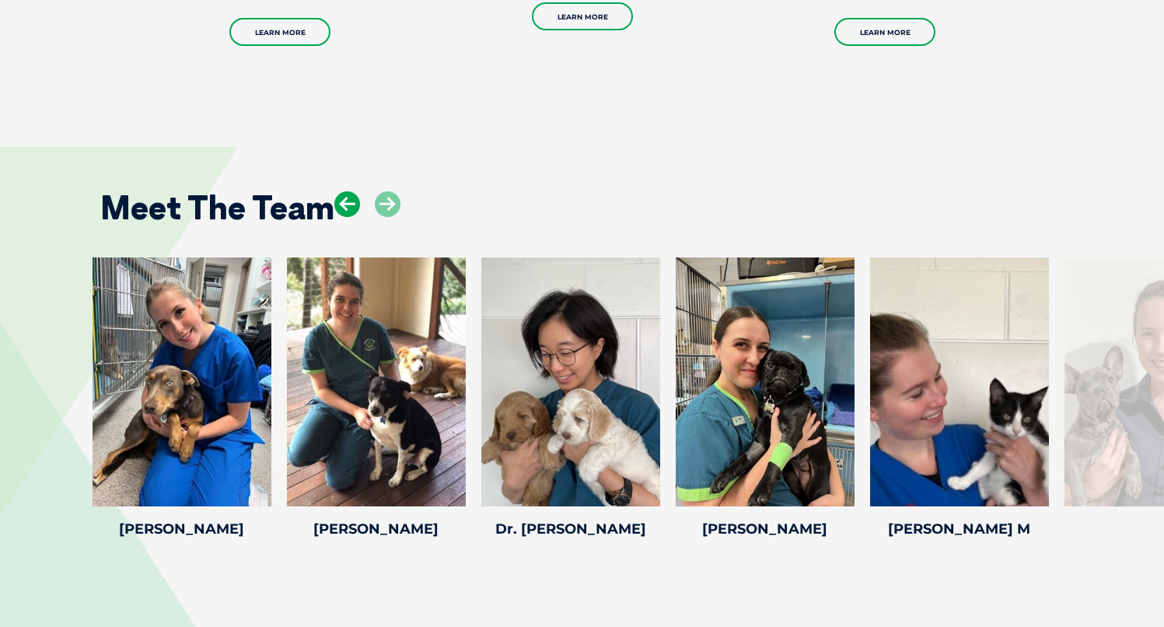
click at [349, 191] on icon at bounding box center [347, 204] width 26 height 26
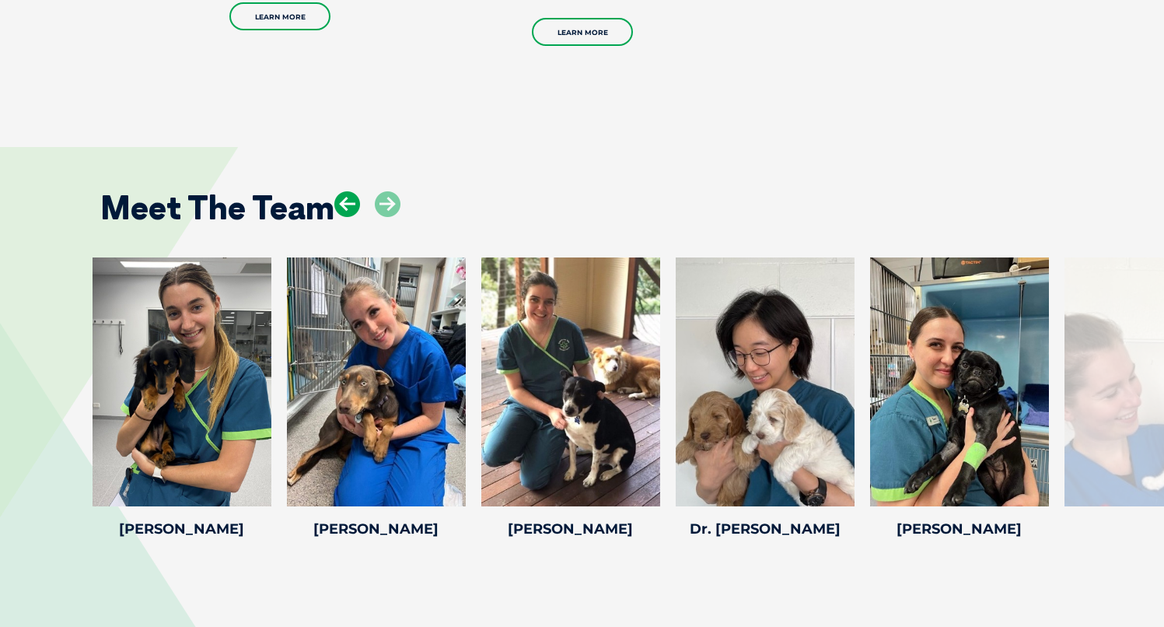
click at [349, 191] on icon at bounding box center [347, 204] width 26 height 26
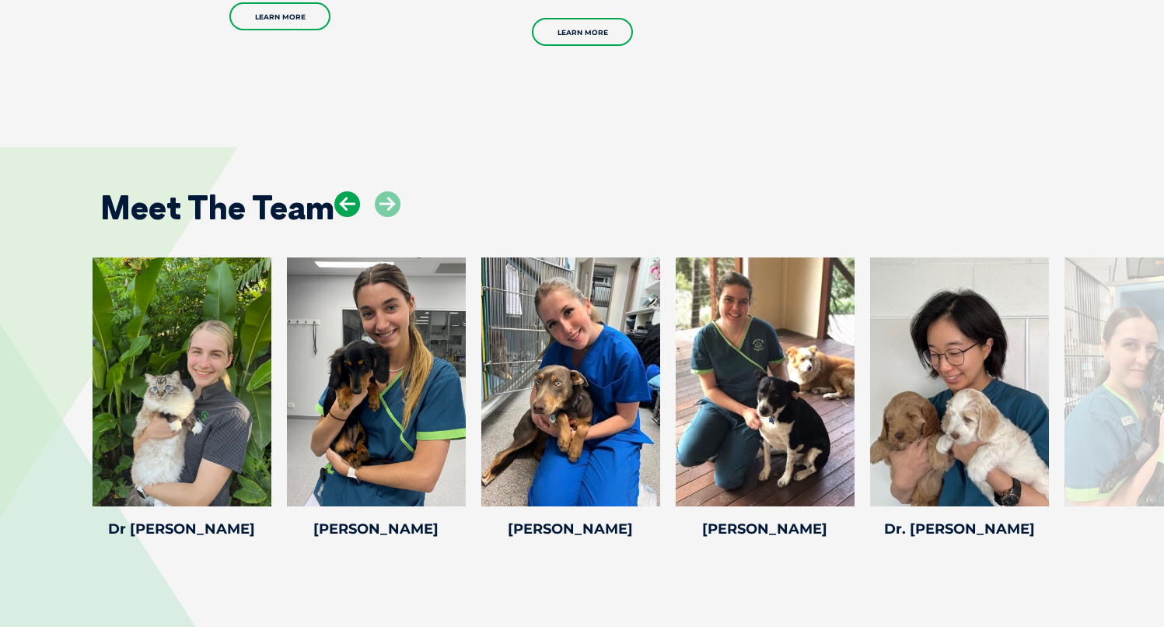
click at [349, 191] on icon at bounding box center [347, 204] width 26 height 26
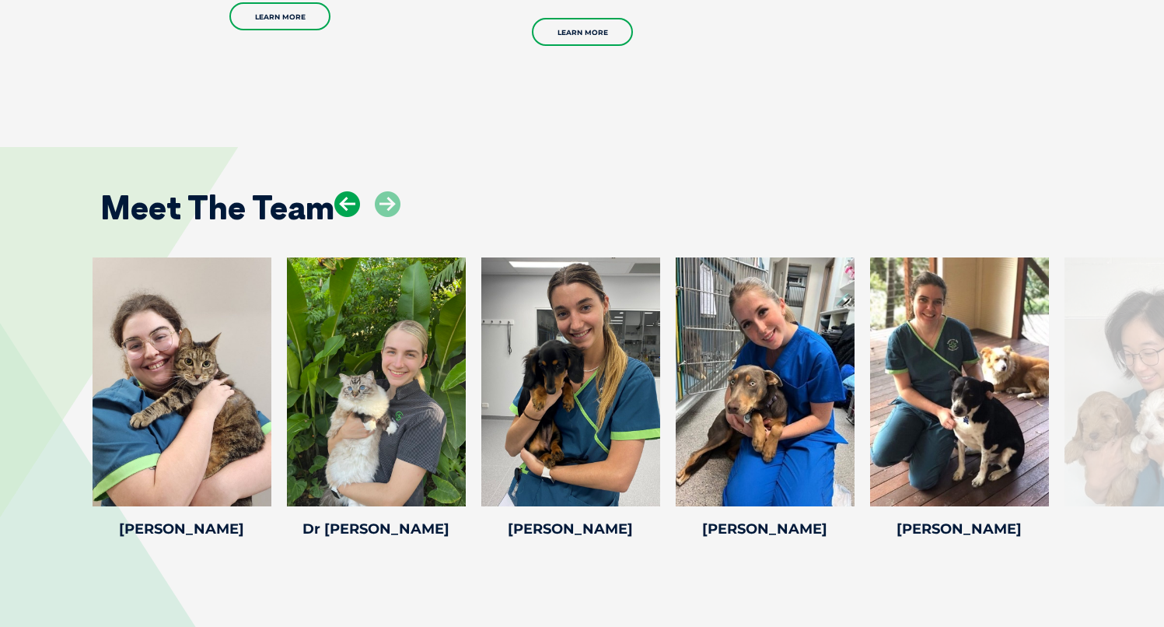
click at [349, 191] on icon at bounding box center [347, 204] width 26 height 26
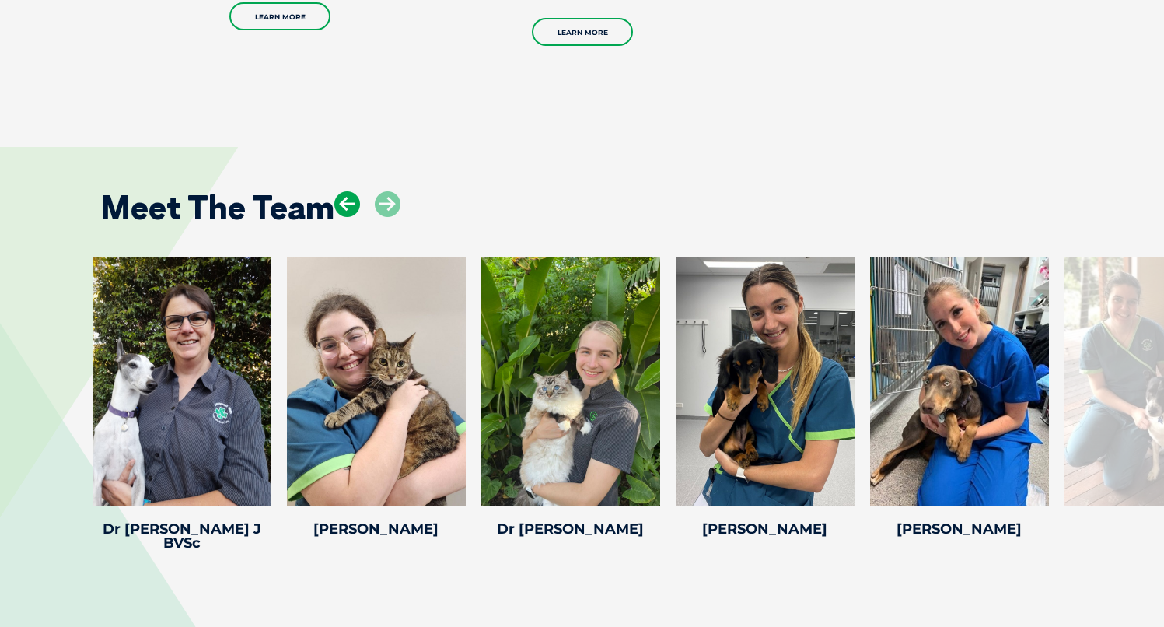
click at [349, 191] on icon at bounding box center [347, 204] width 26 height 26
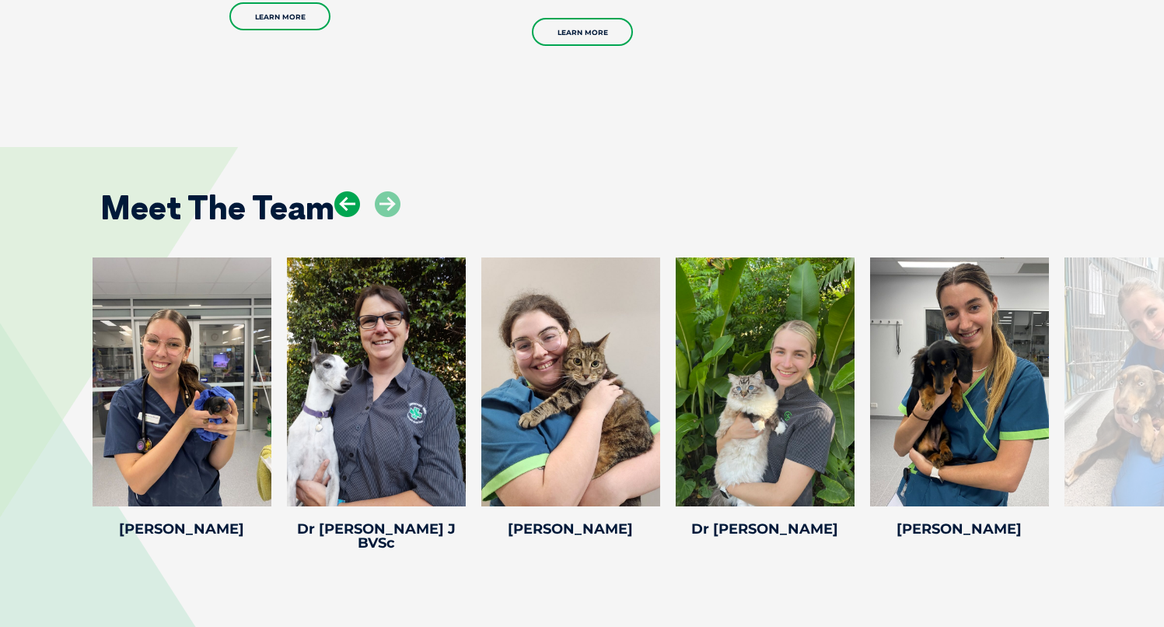
click at [349, 191] on icon at bounding box center [347, 204] width 26 height 26
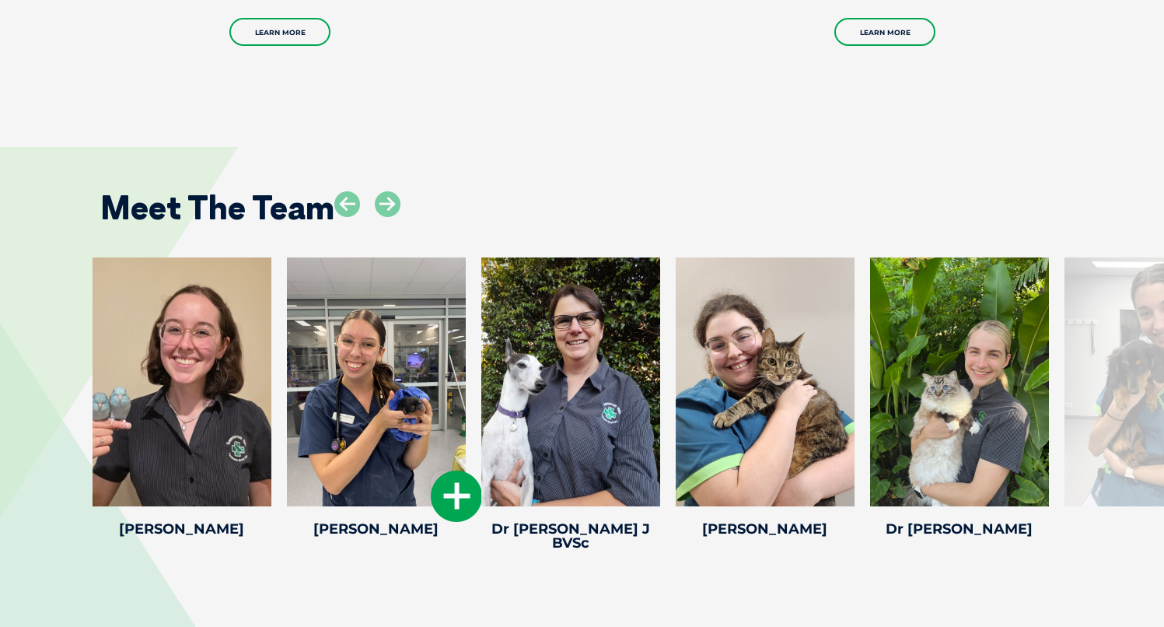
click at [458, 470] on icon at bounding box center [456, 495] width 51 height 51
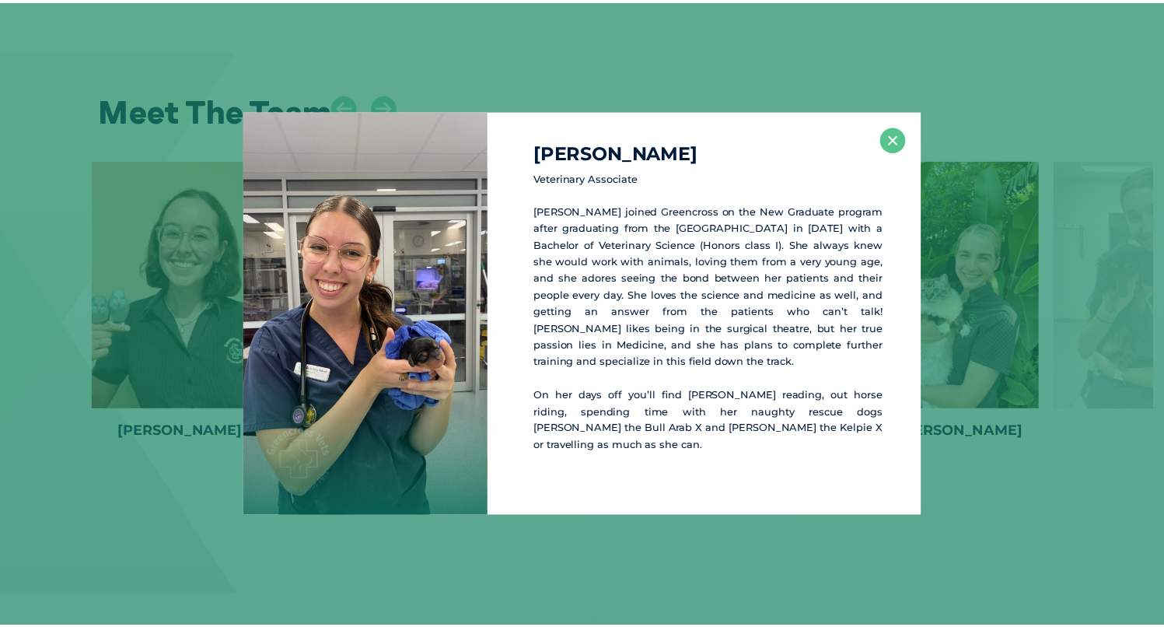
scroll to position [3140, 0]
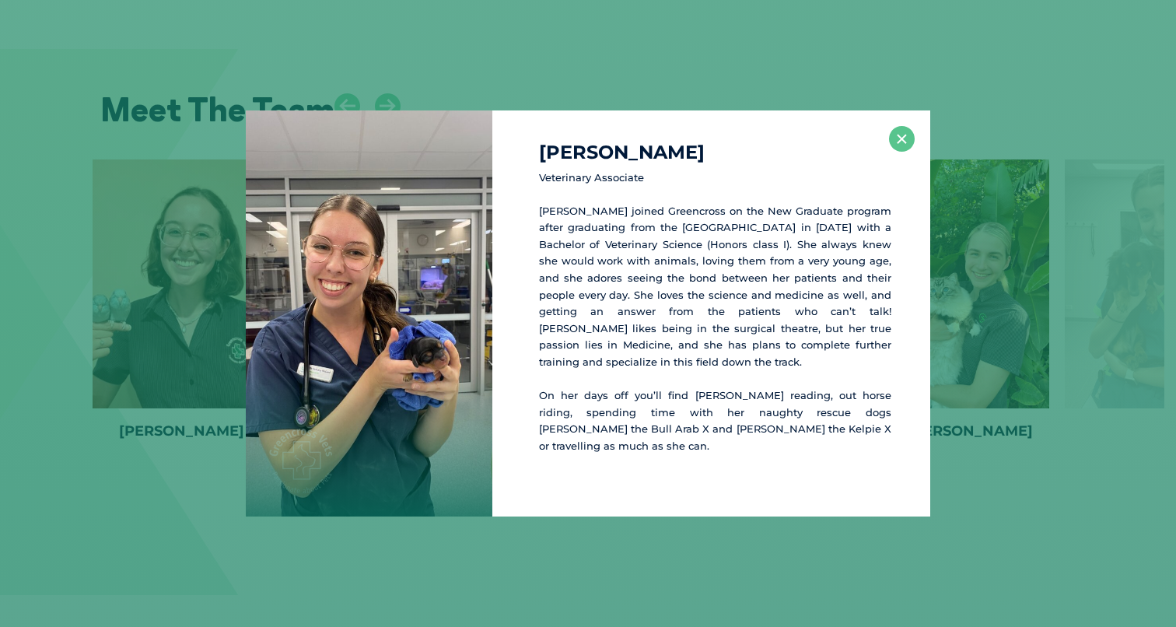
click at [900, 147] on button "×" at bounding box center [902, 139] width 26 height 26
